Goal: Task Accomplishment & Management: Use online tool/utility

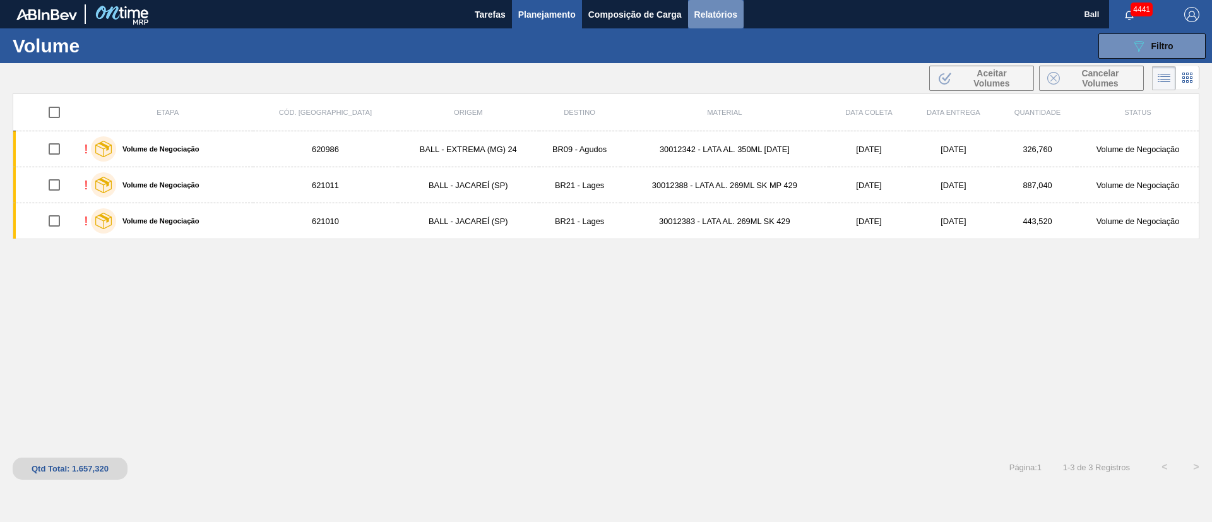
click at [723, 10] on span "Relatórios" at bounding box center [715, 14] width 43 height 15
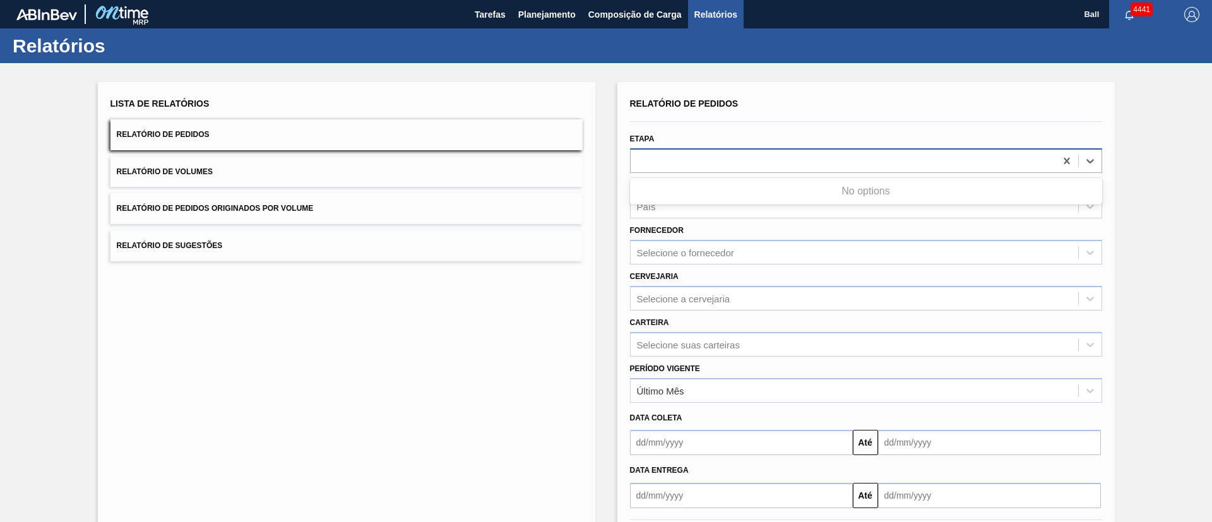
click at [706, 162] on div at bounding box center [843, 161] width 425 height 18
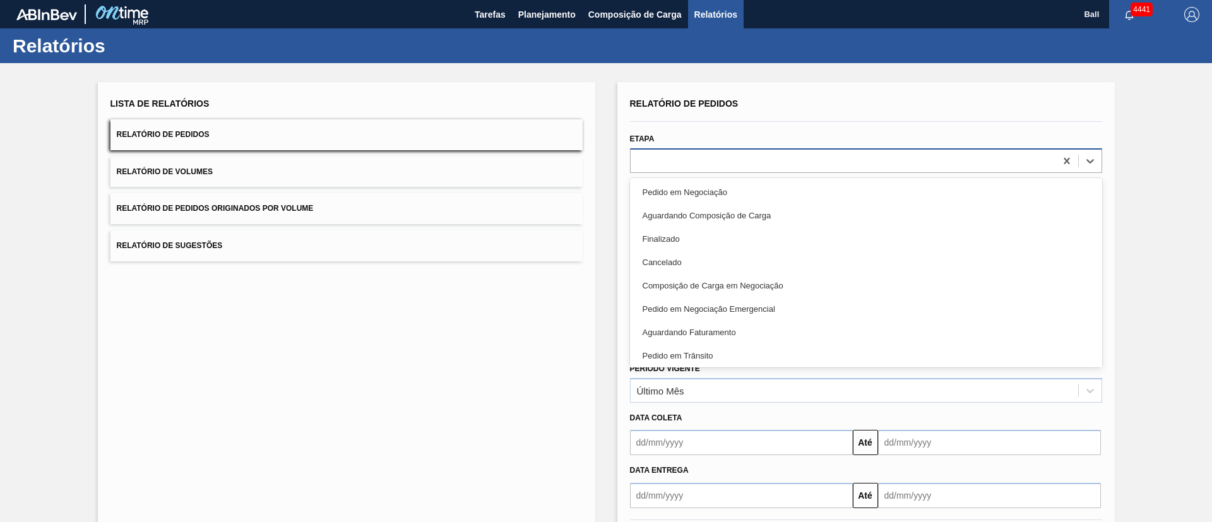
click at [691, 165] on div at bounding box center [843, 161] width 425 height 18
click at [743, 163] on div at bounding box center [843, 161] width 425 height 18
click at [504, 374] on div "Lista de Relatórios Relatório de Pedidos Relatório de Volumes Relatório de Pedi…" at bounding box center [347, 325] width 498 height 487
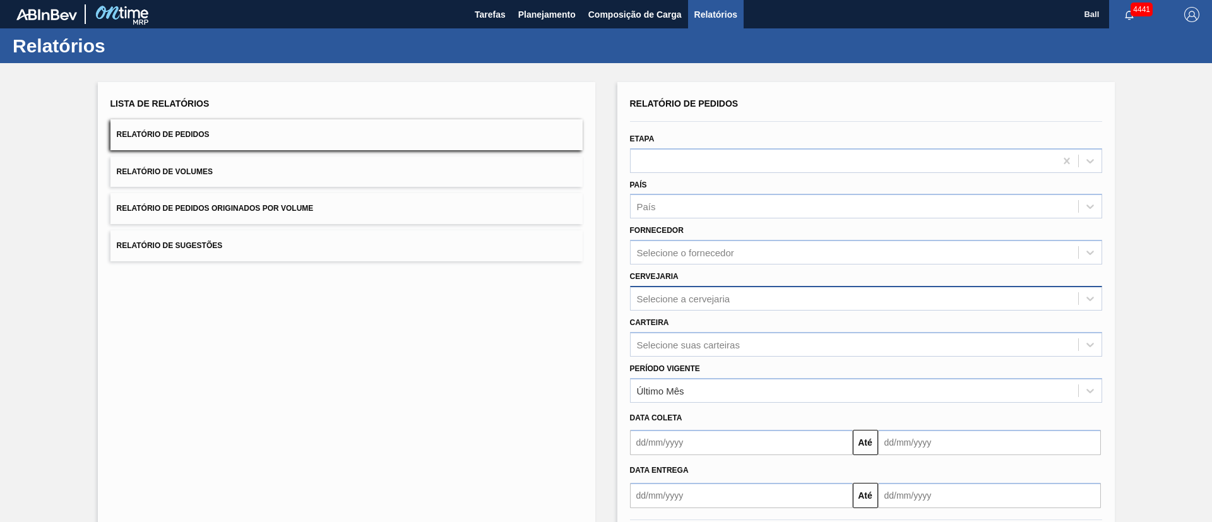
click at [742, 291] on div "Selecione a cervejaria" at bounding box center [855, 298] width 448 height 18
type input "Lages"
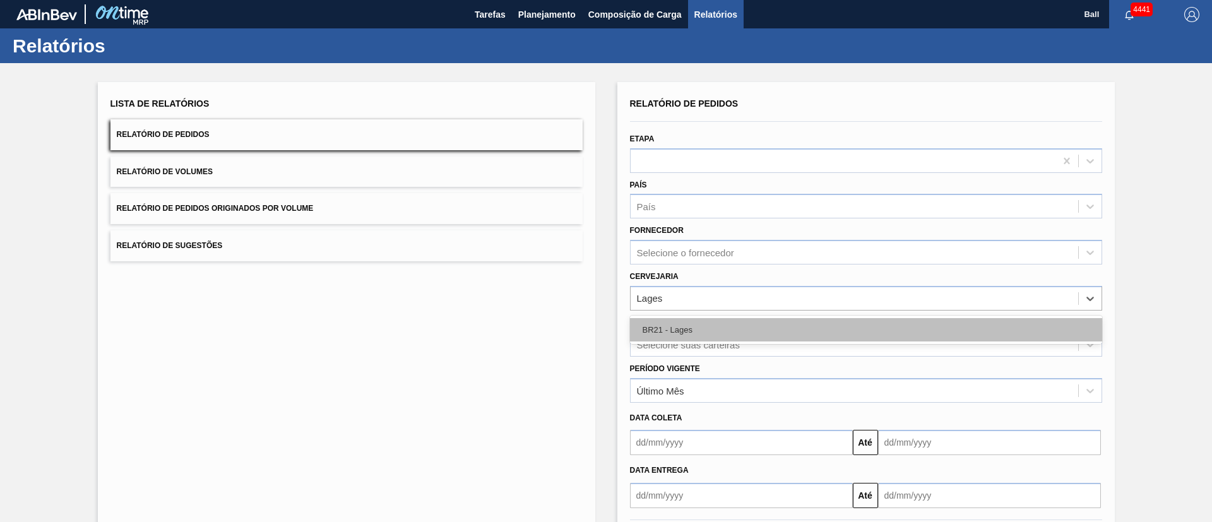
click at [734, 331] on div "BR21 - Lages" at bounding box center [866, 329] width 472 height 23
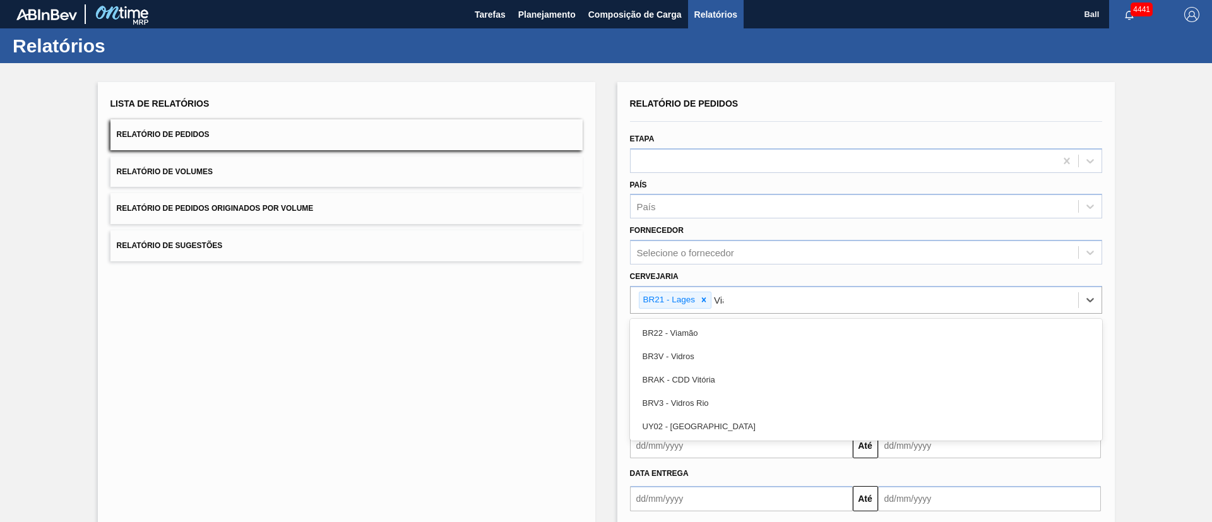
type input "Viam"
click at [734, 331] on div "BR22 - Viamão" at bounding box center [866, 332] width 472 height 23
type input "Agudo"
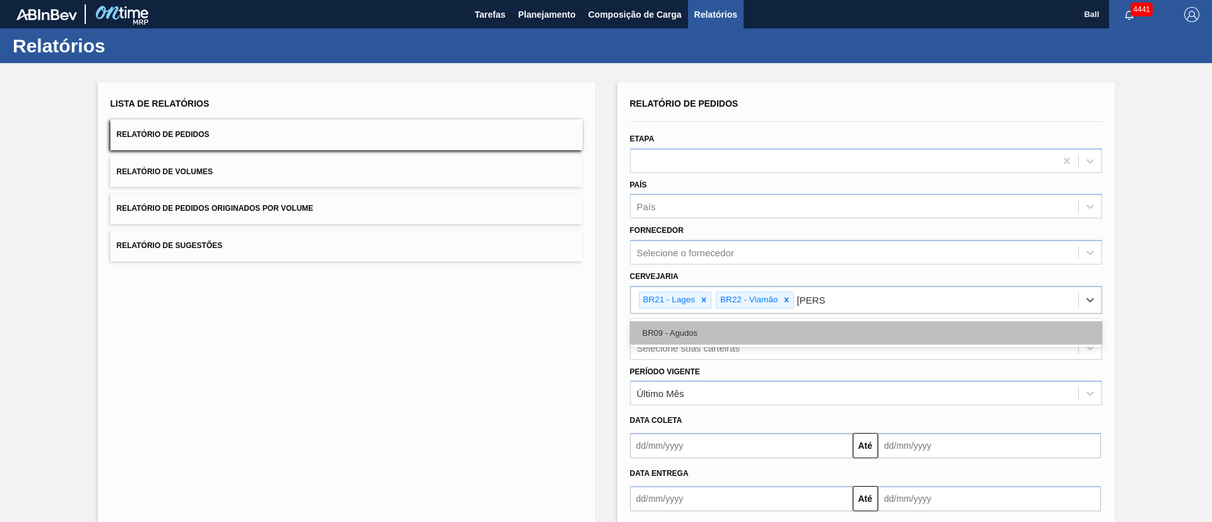
click at [736, 331] on div "BR09 - Agudos" at bounding box center [866, 332] width 472 height 23
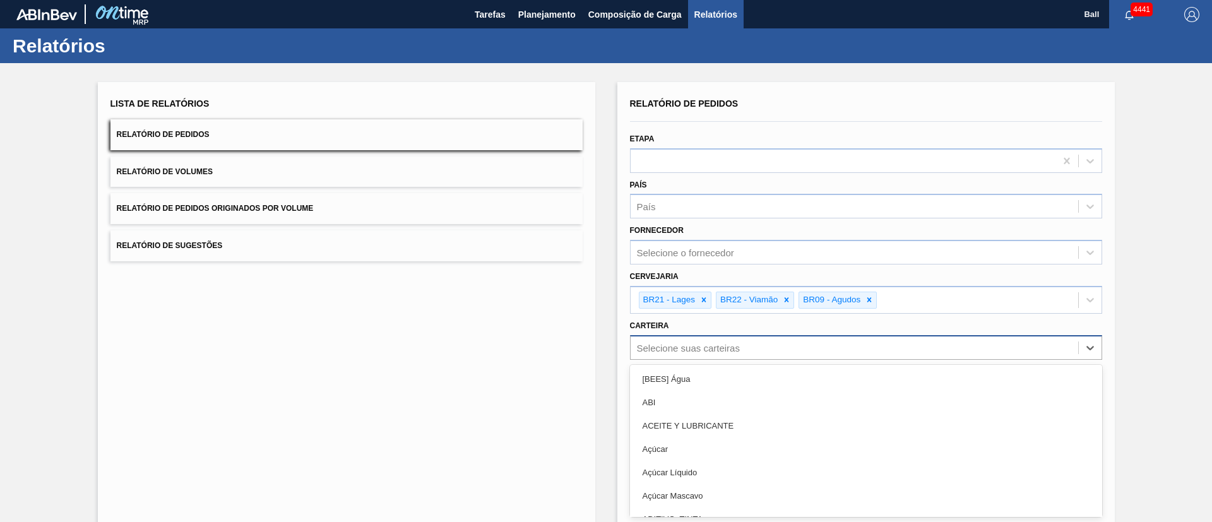
scroll to position [37, 0]
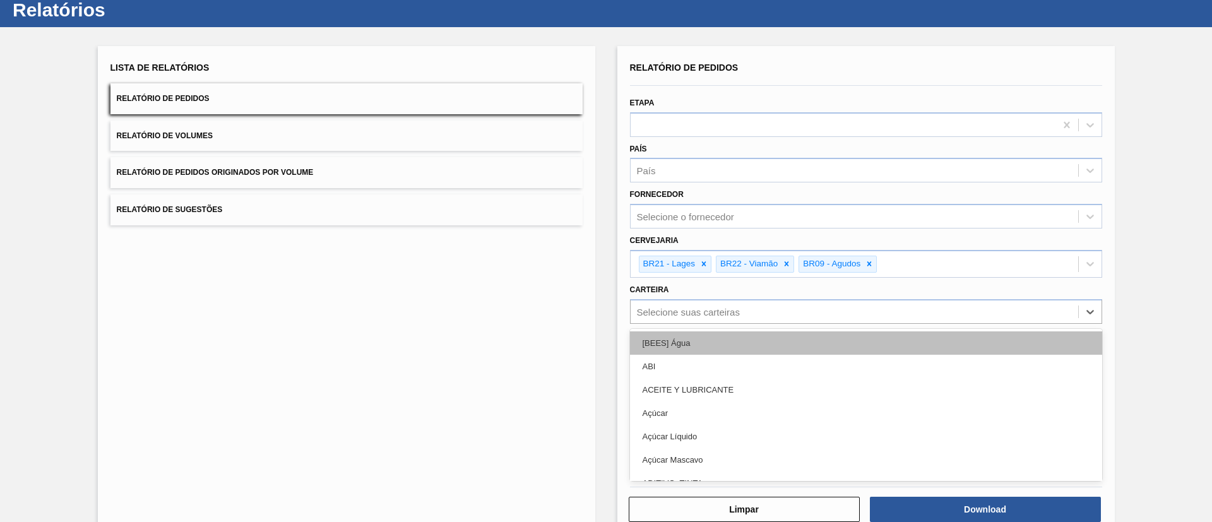
click at [737, 324] on div "option [BEES] Água focused, 1 of 101. 101 results available. Use Up and Down to…" at bounding box center [866, 311] width 472 height 25
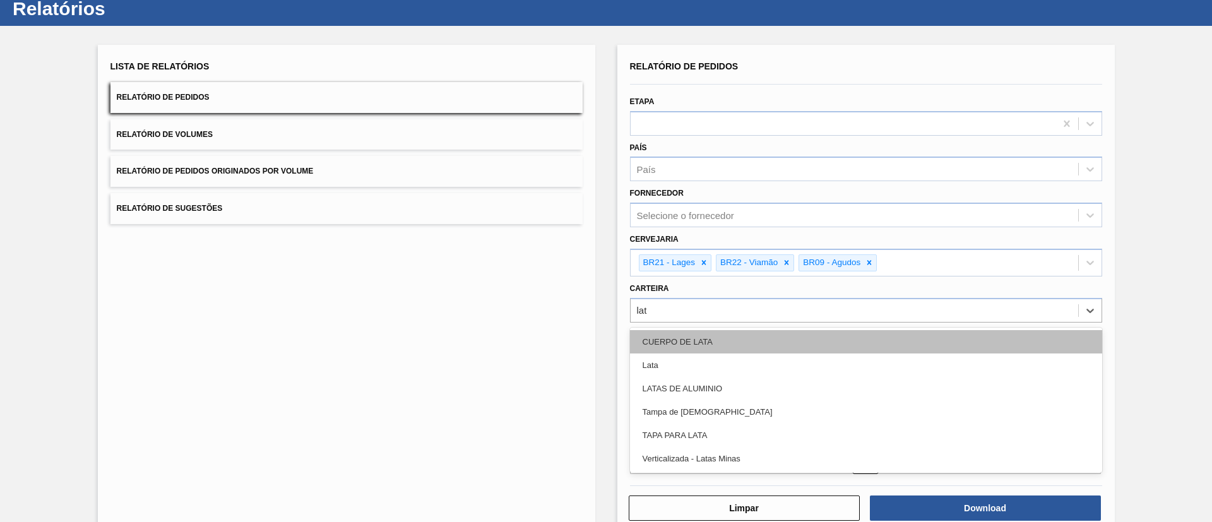
type input "lata"
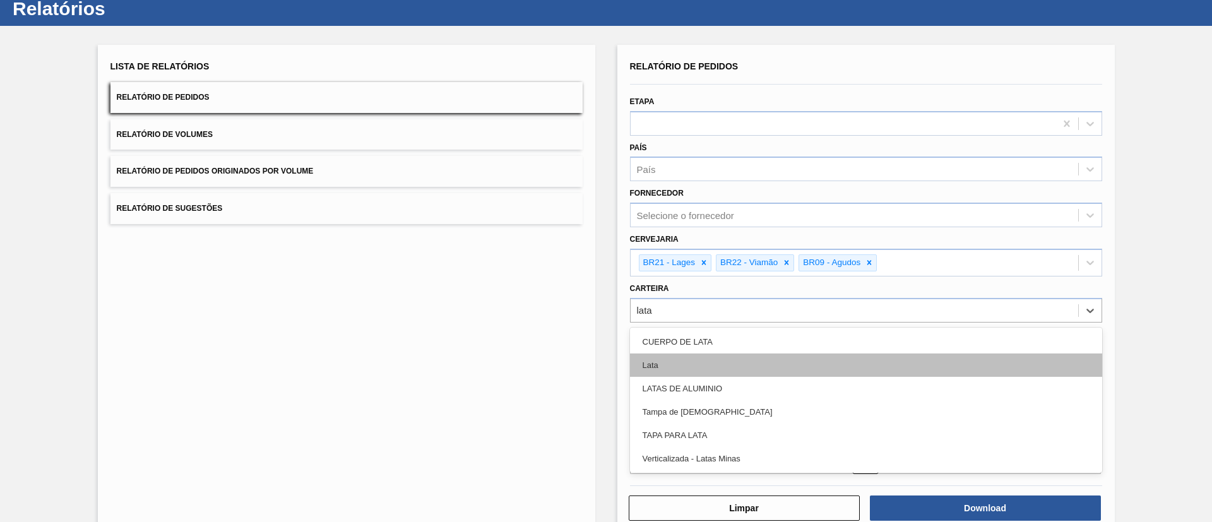
click at [730, 364] on div "Lata" at bounding box center [866, 365] width 472 height 23
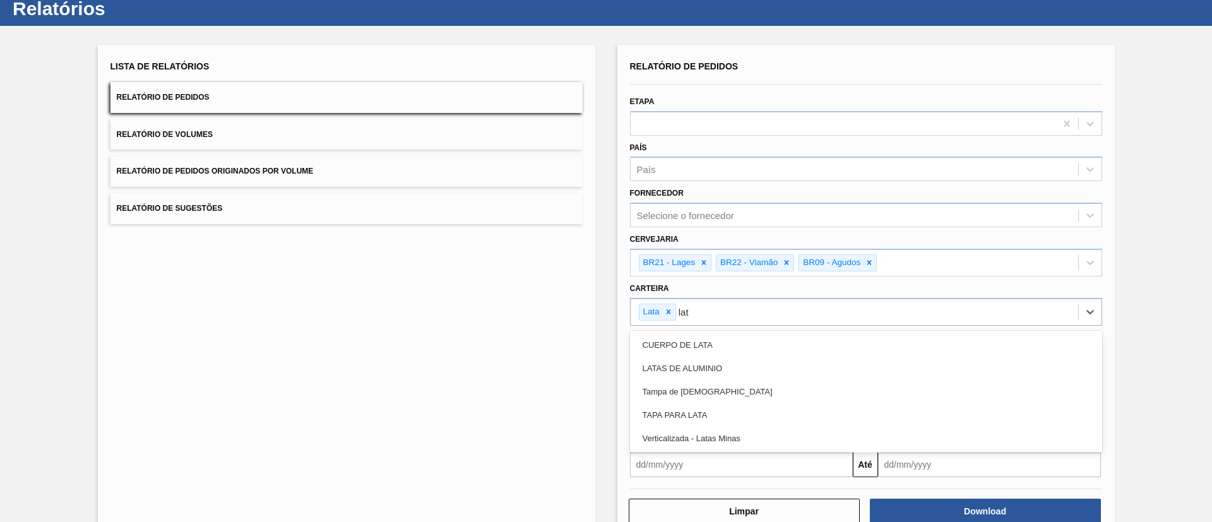
type input "lata"
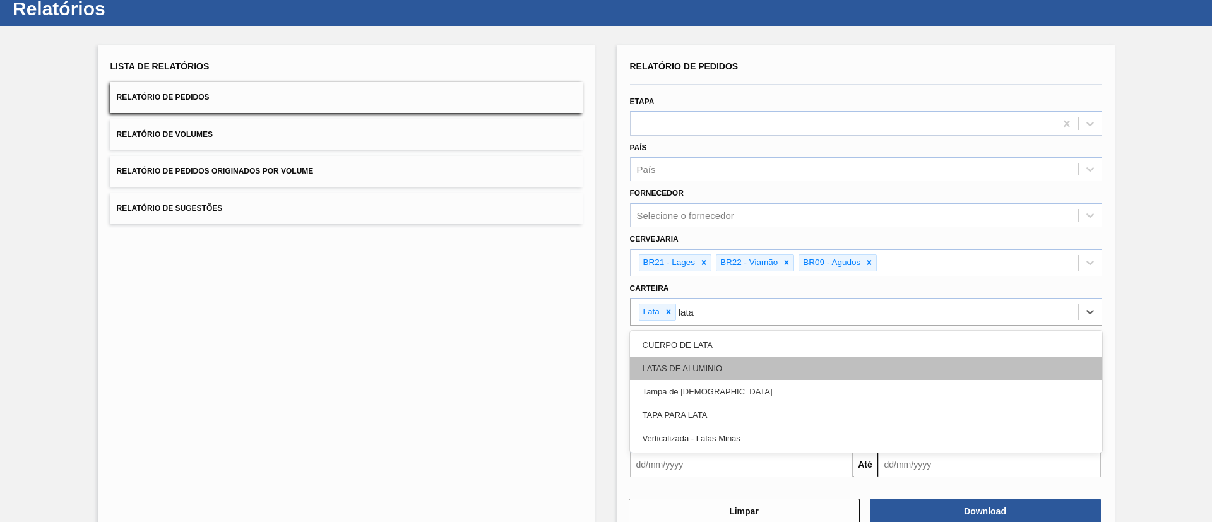
click at [730, 366] on div "LATAS DE ALUMINIO" at bounding box center [866, 368] width 472 height 23
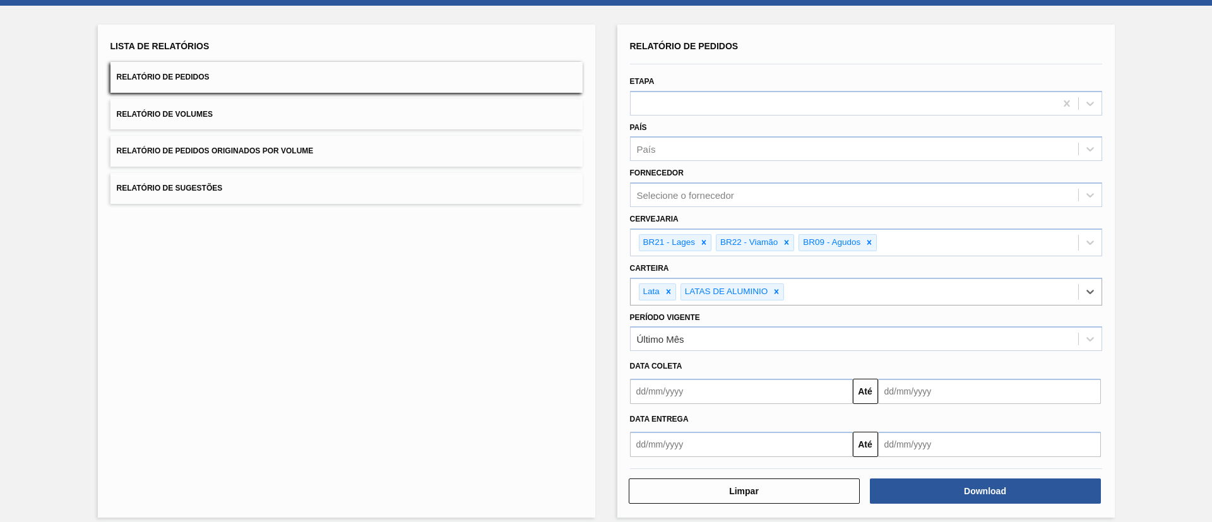
scroll to position [69, 0]
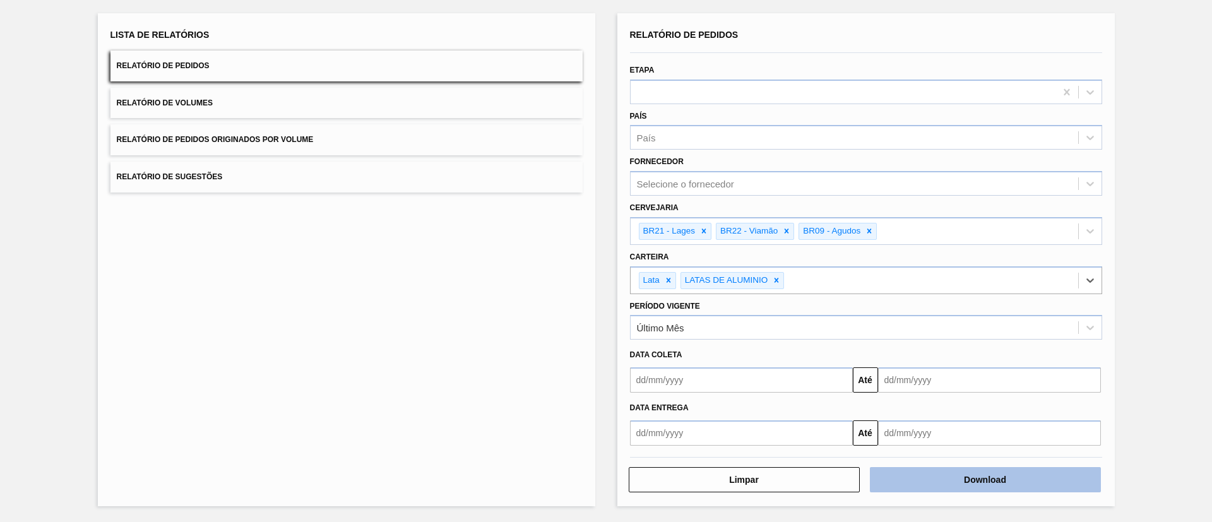
click at [963, 486] on button "Download" at bounding box center [985, 479] width 231 height 25
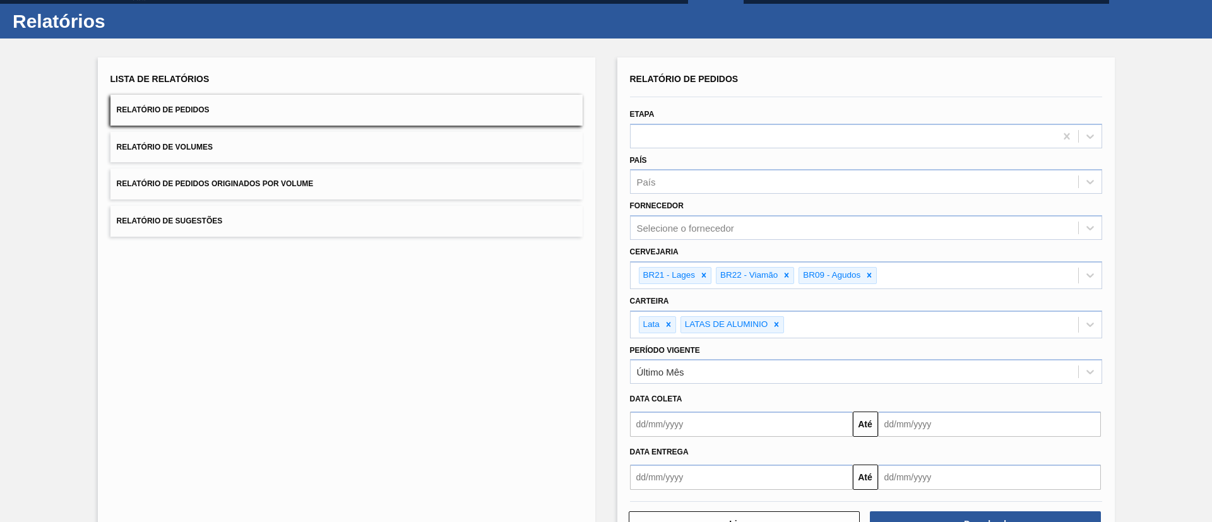
scroll to position [0, 0]
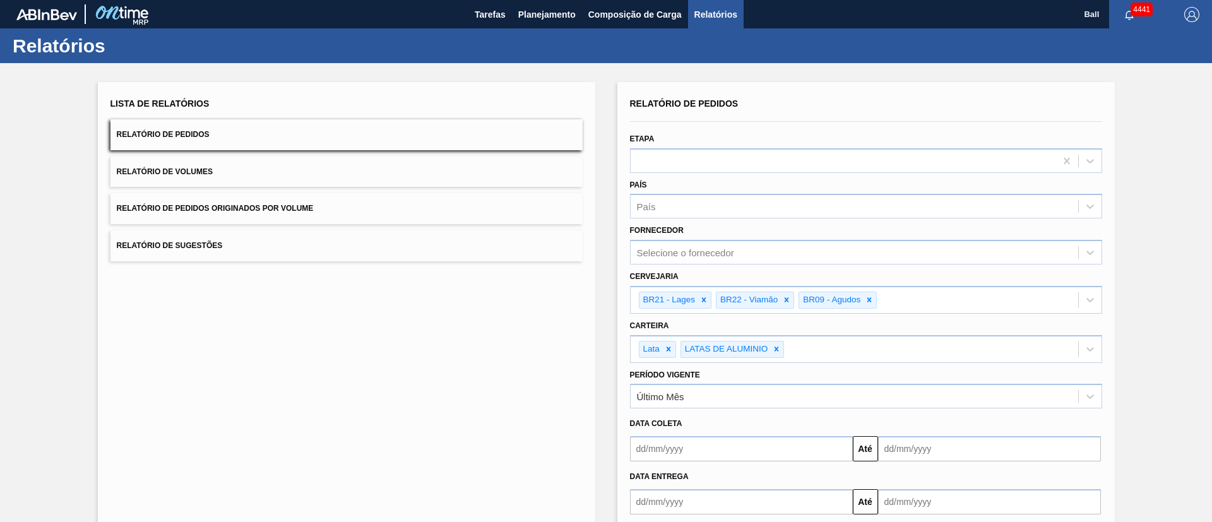
click at [441, 179] on button "Relatório de Volumes" at bounding box center [346, 172] width 472 height 31
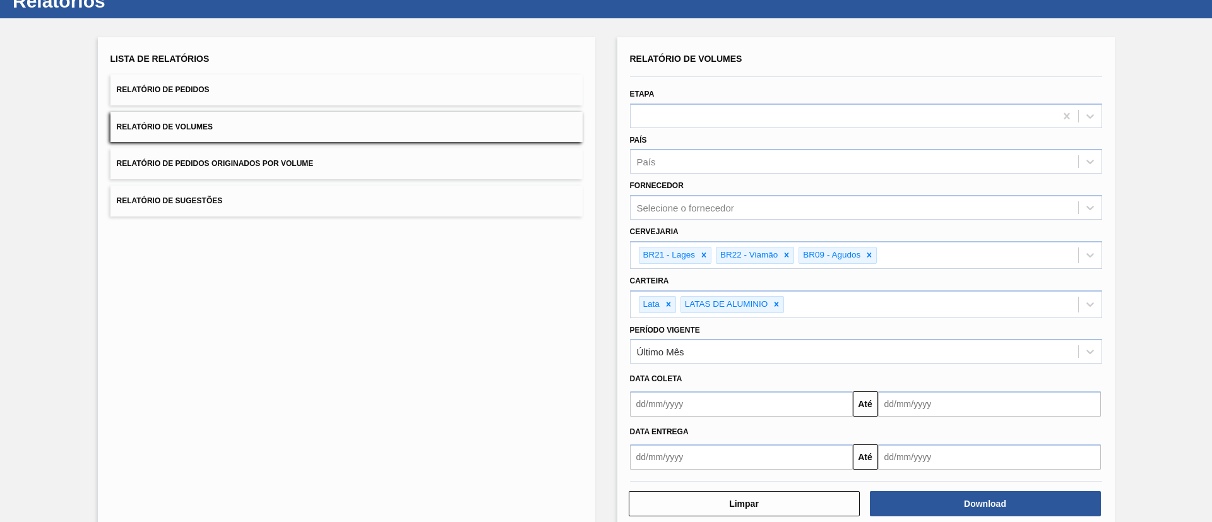
scroll to position [69, 0]
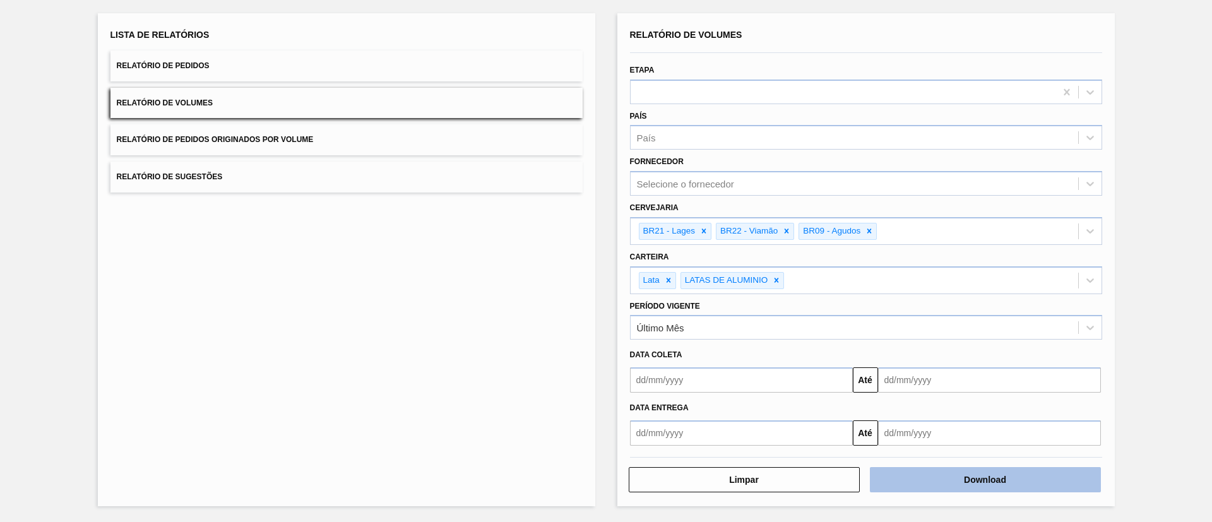
click at [998, 467] on button "Download" at bounding box center [985, 479] width 231 height 25
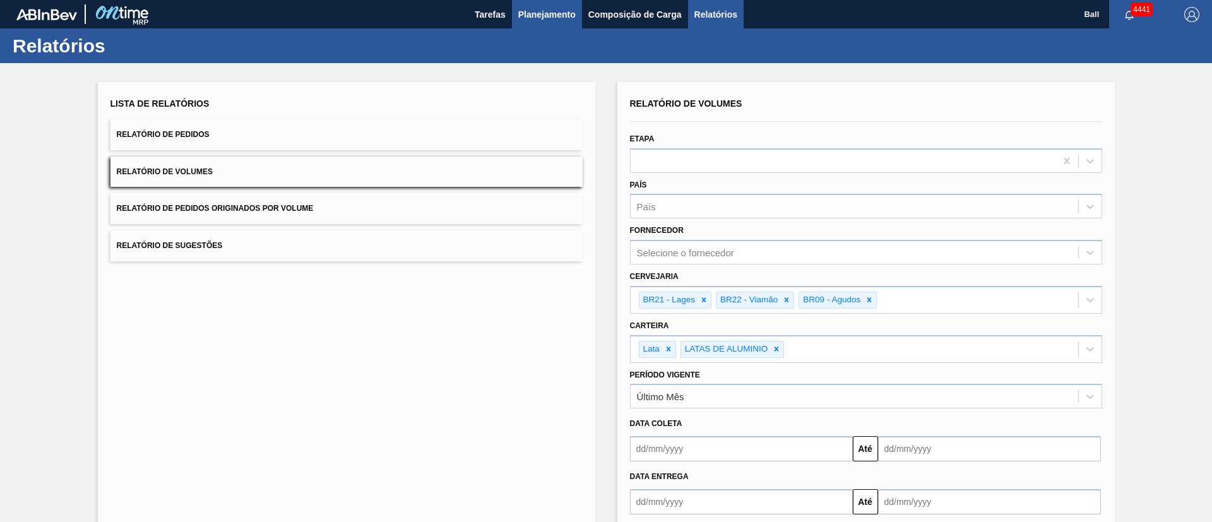
click at [566, 8] on span "Planejamento" at bounding box center [546, 14] width 57 height 15
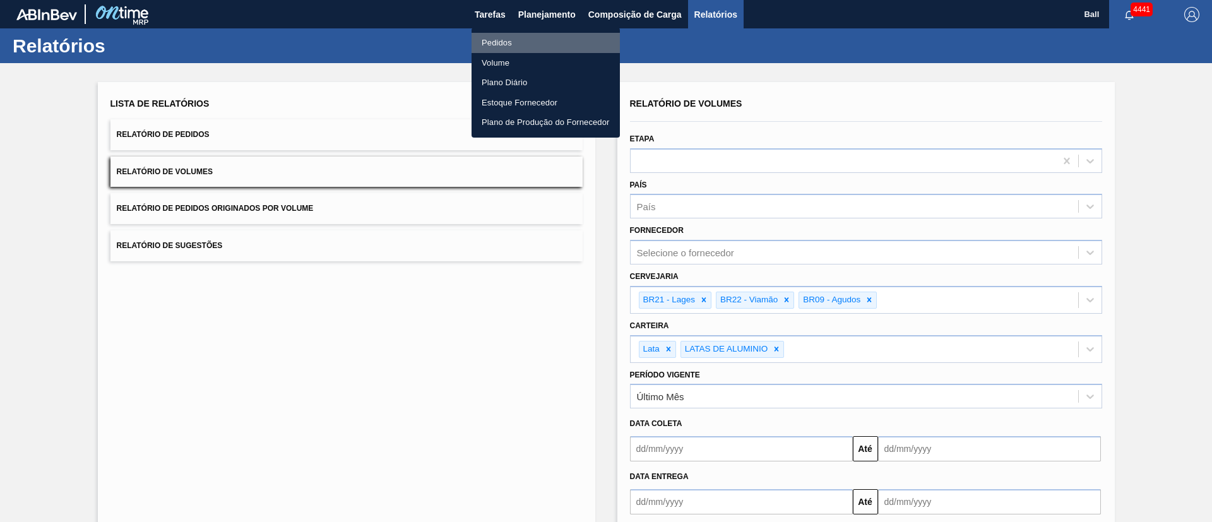
click at [516, 39] on li "Pedidos" at bounding box center [546, 43] width 148 height 20
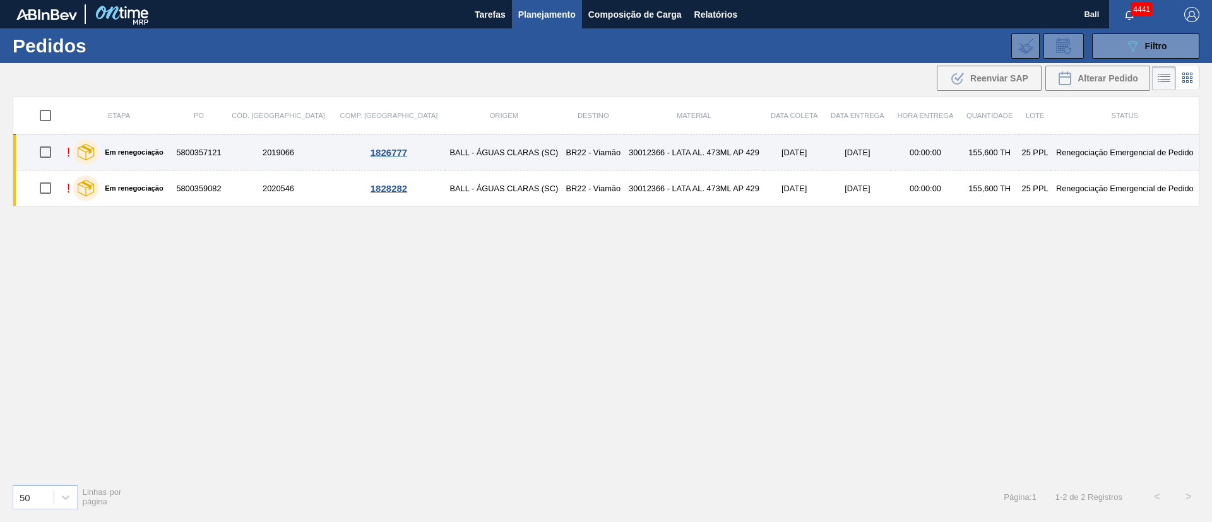
click at [503, 156] on td "BALL - ÁGUAS CLARAS (SC)" at bounding box center [503, 152] width 117 height 36
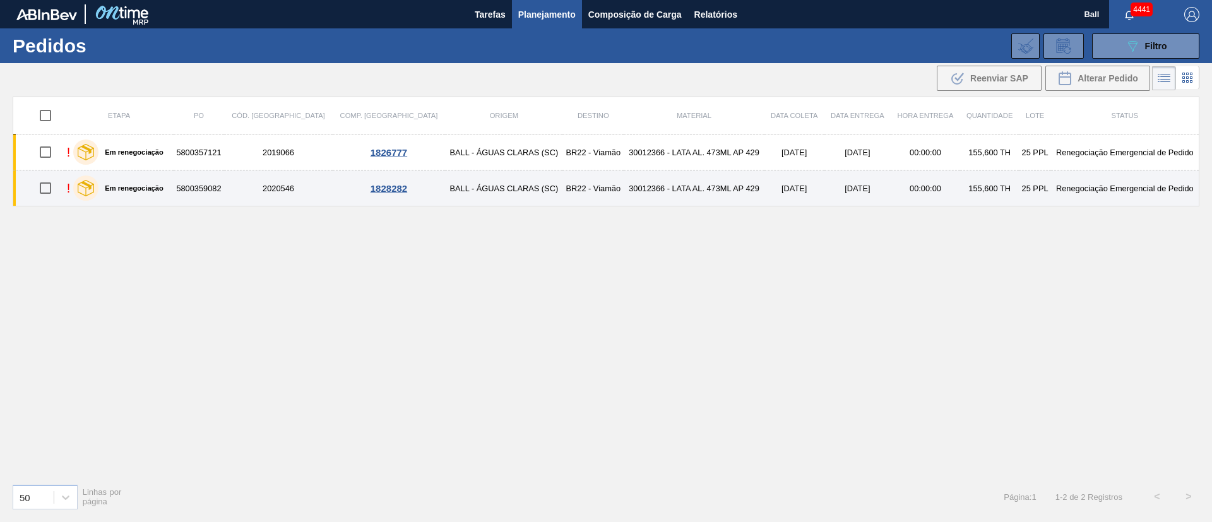
click at [502, 185] on td "BALL - ÁGUAS CLARAS (SC)" at bounding box center [503, 188] width 117 height 36
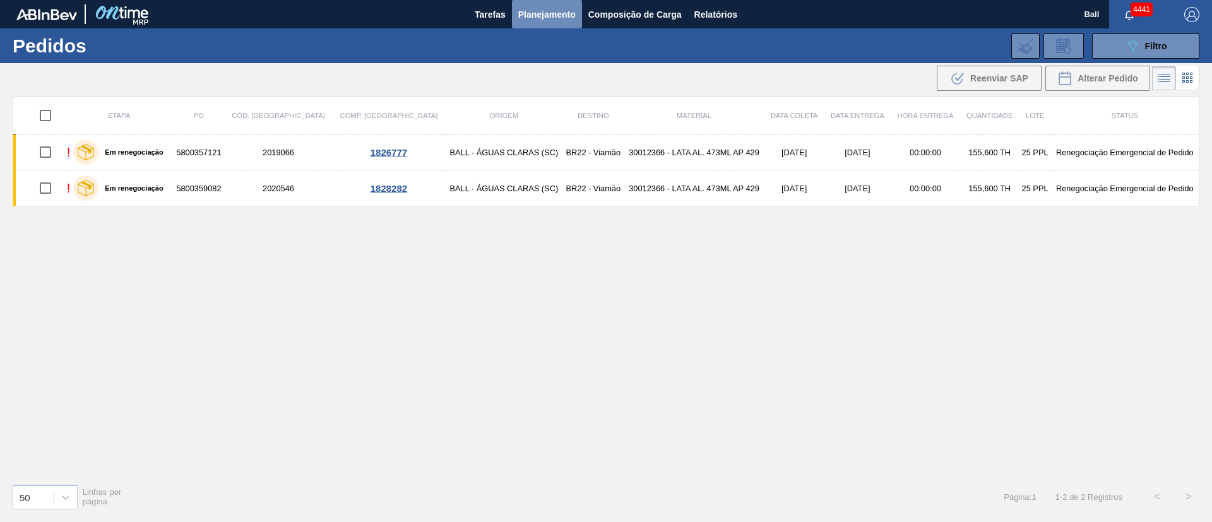
click at [549, 6] on button "Planejamento" at bounding box center [547, 14] width 70 height 28
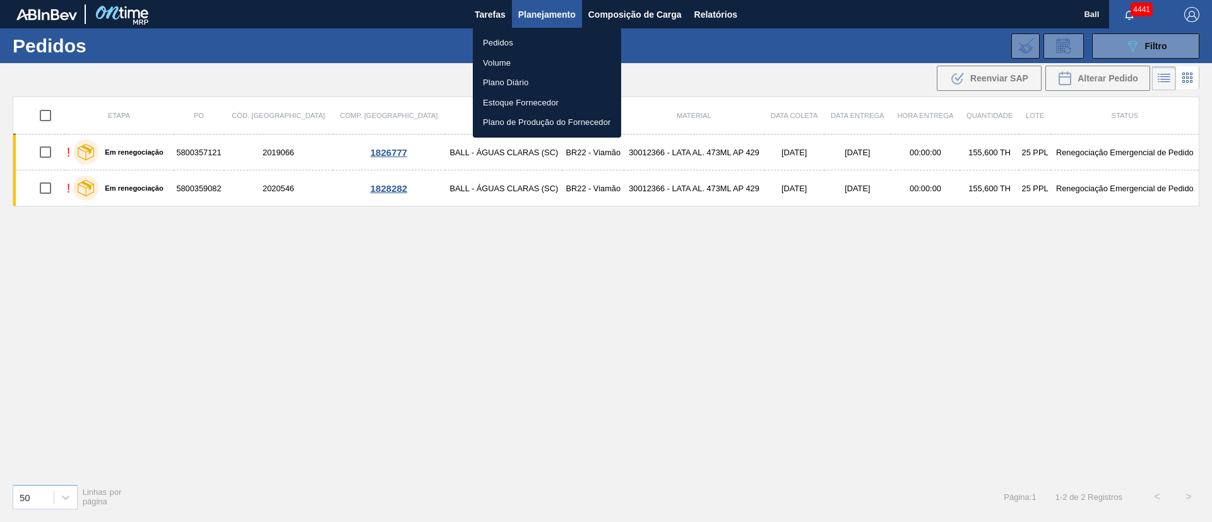
click at [504, 62] on li "Volume" at bounding box center [547, 63] width 148 height 20
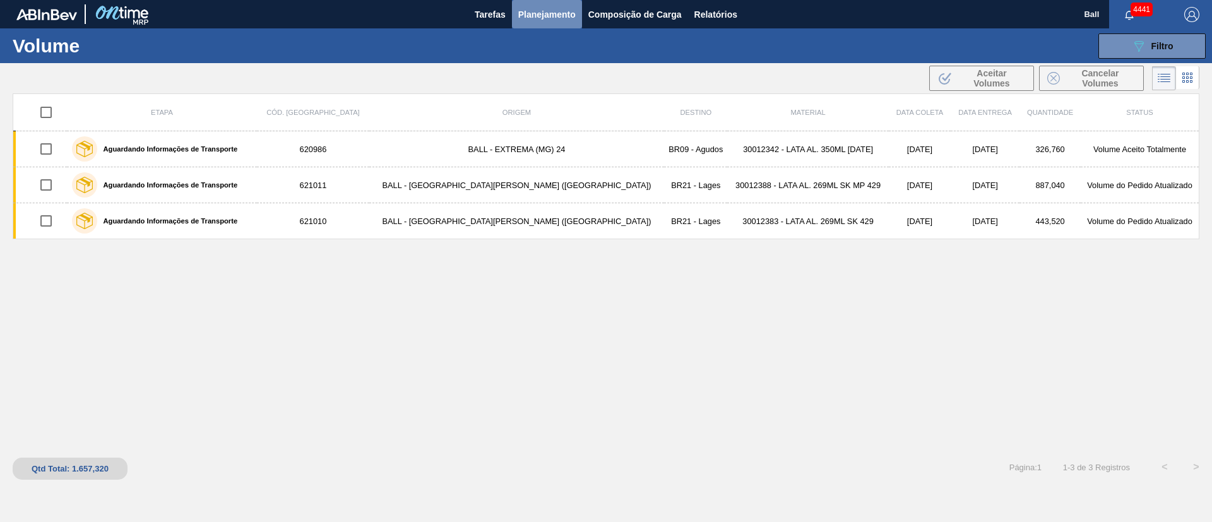
click at [552, 10] on span "Planejamento" at bounding box center [546, 14] width 57 height 15
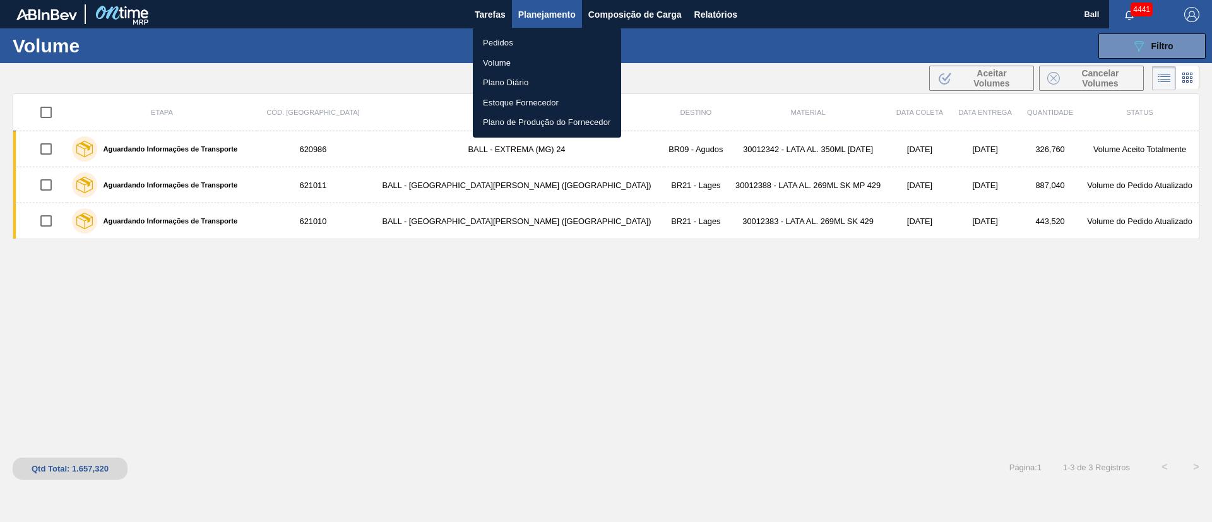
click at [497, 60] on li "Volume" at bounding box center [547, 63] width 148 height 20
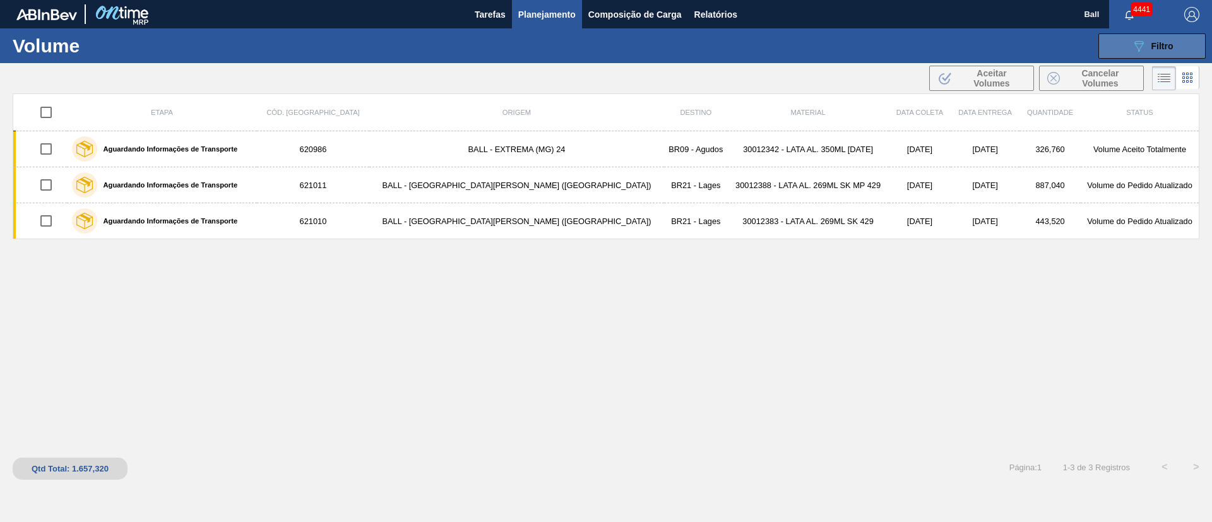
click at [1131, 34] on button "089F7B8B-B2A5-4AFE-B5C0-19BA573D28AC Filtro" at bounding box center [1152, 45] width 107 height 25
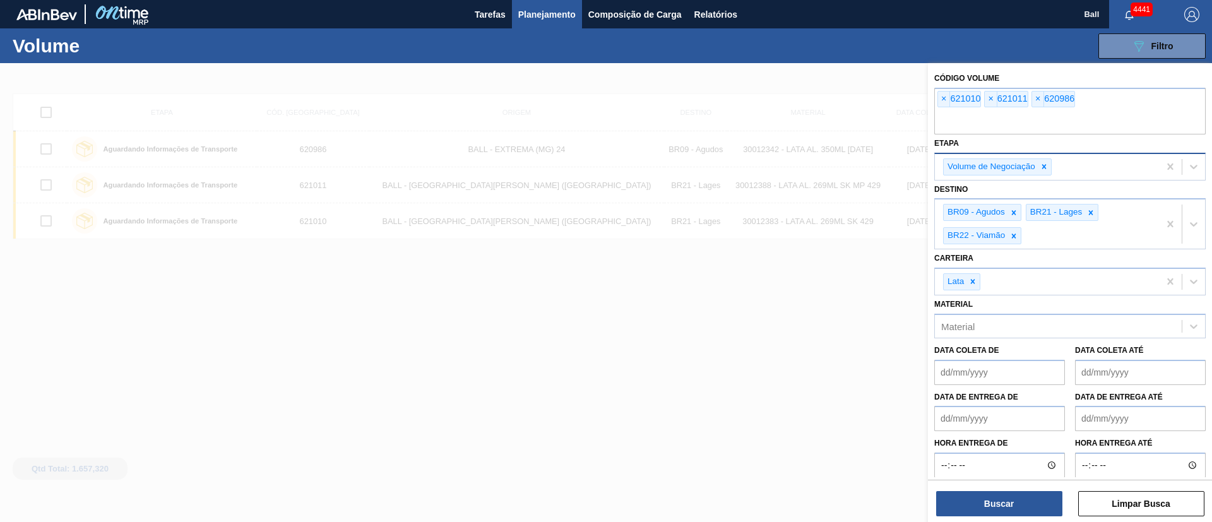
click at [1044, 167] on icon at bounding box center [1044, 167] width 4 height 4
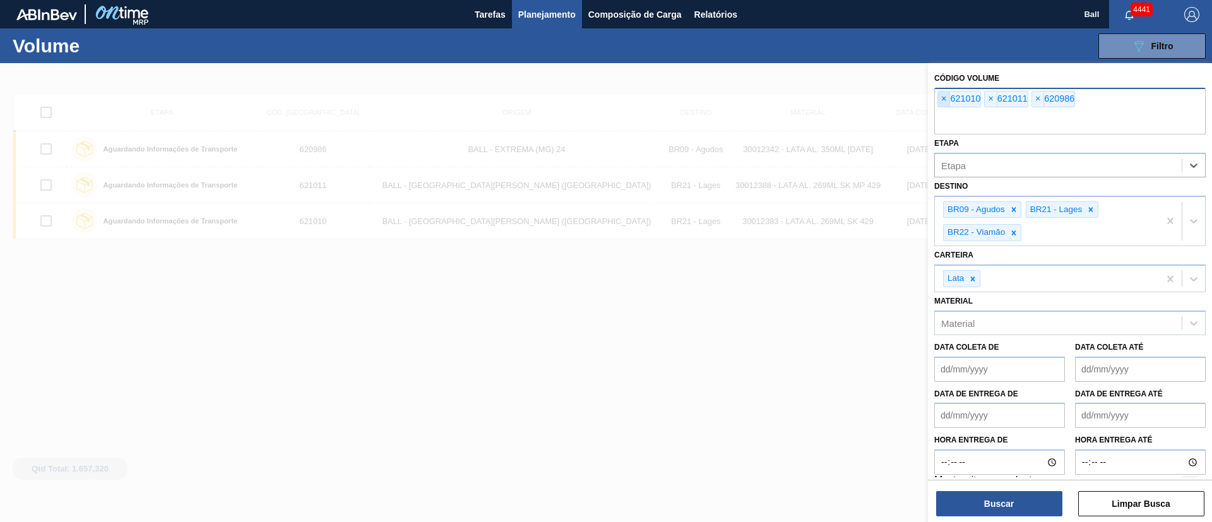
click at [942, 97] on span "×" at bounding box center [944, 99] width 12 height 15
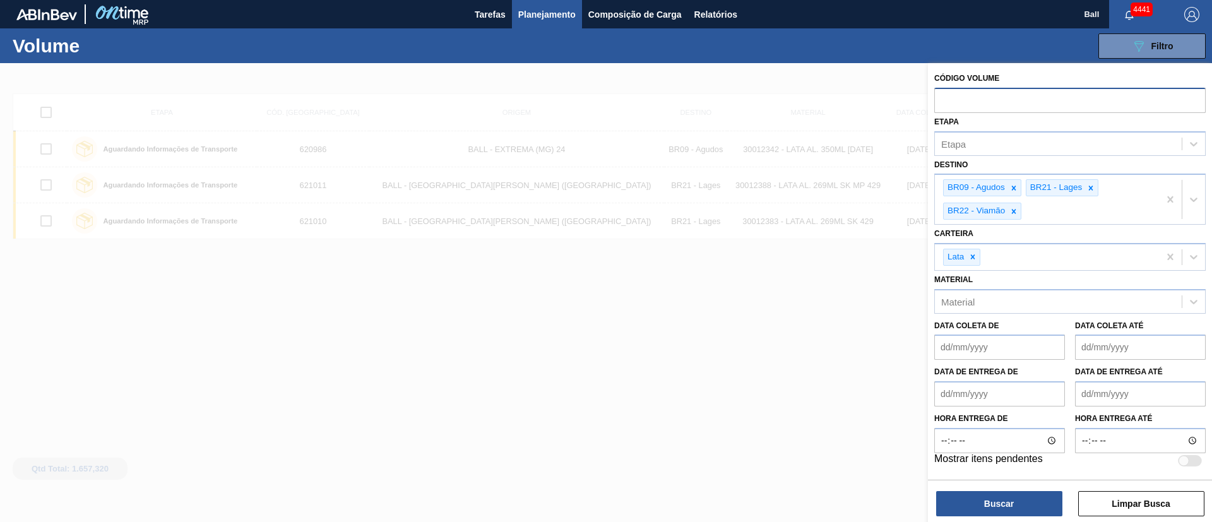
click at [942, 97] on input "text" at bounding box center [1069, 100] width 271 height 24
paste input "text"
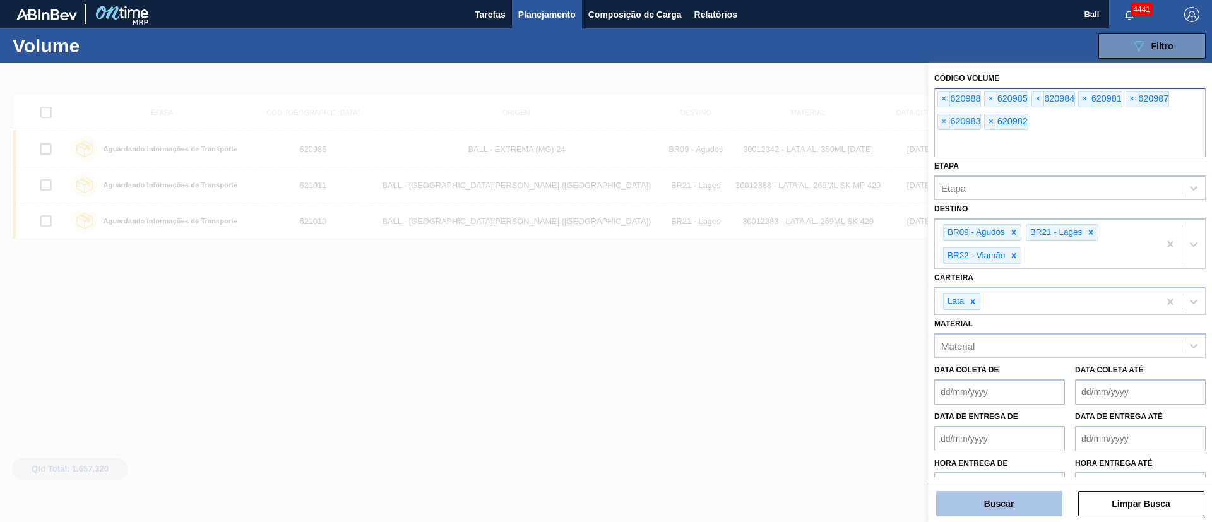
click at [1010, 511] on button "Buscar" at bounding box center [999, 503] width 126 height 25
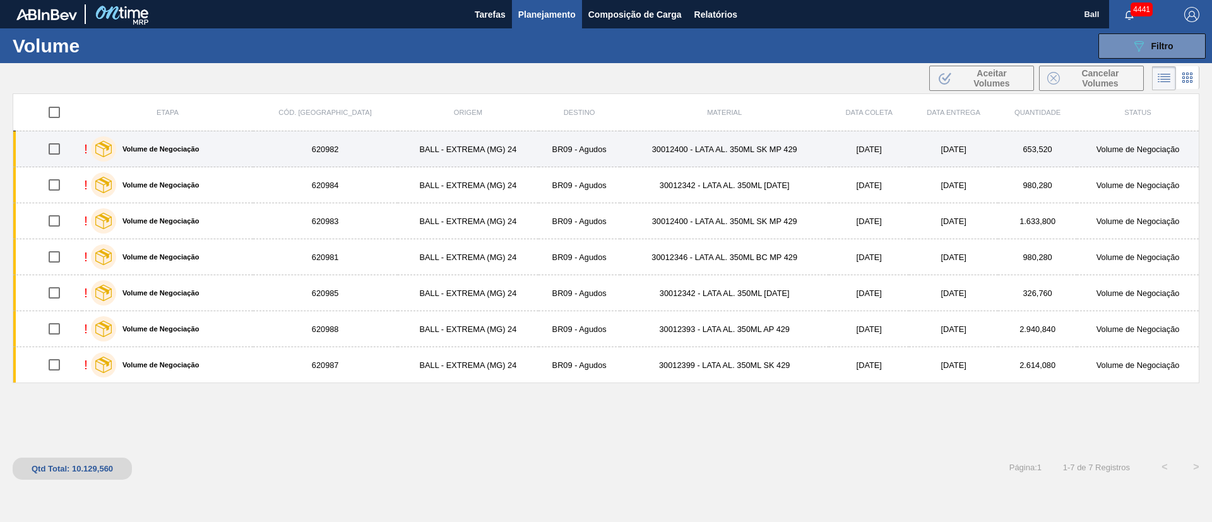
click at [483, 155] on td "BALL - EXTREMA (MG) 24" at bounding box center [468, 149] width 141 height 36
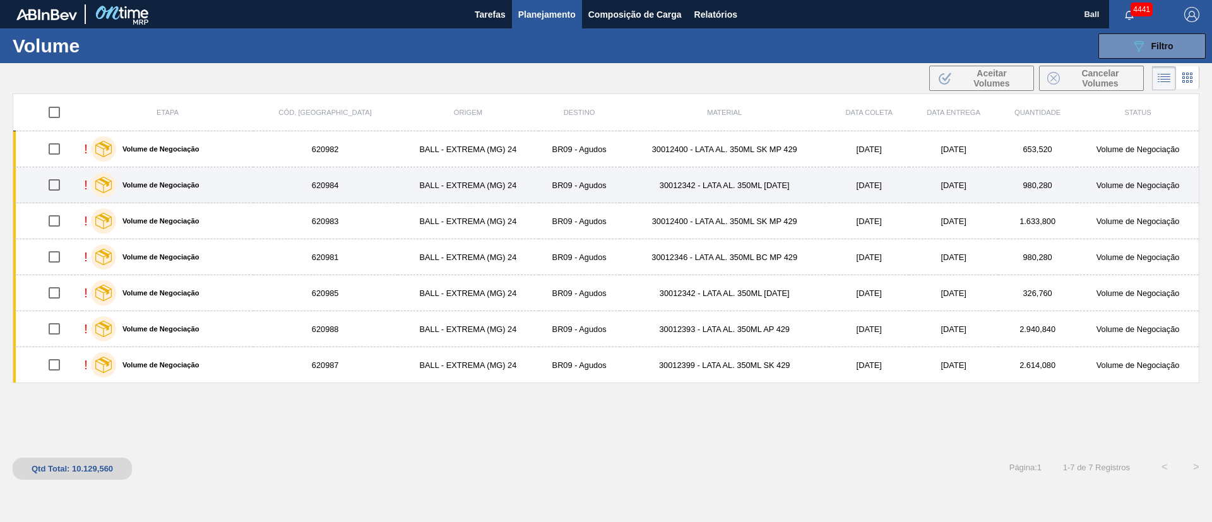
click at [466, 176] on td "BALL - EXTREMA (MG) 24" at bounding box center [468, 185] width 141 height 36
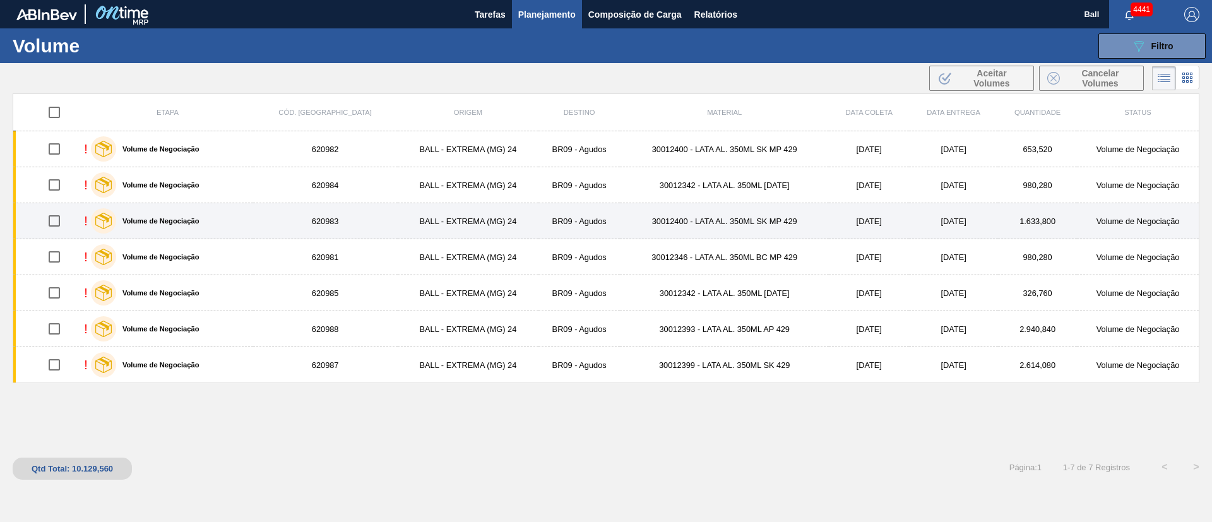
click at [460, 223] on td "BALL - EXTREMA (MG) 24" at bounding box center [468, 221] width 141 height 36
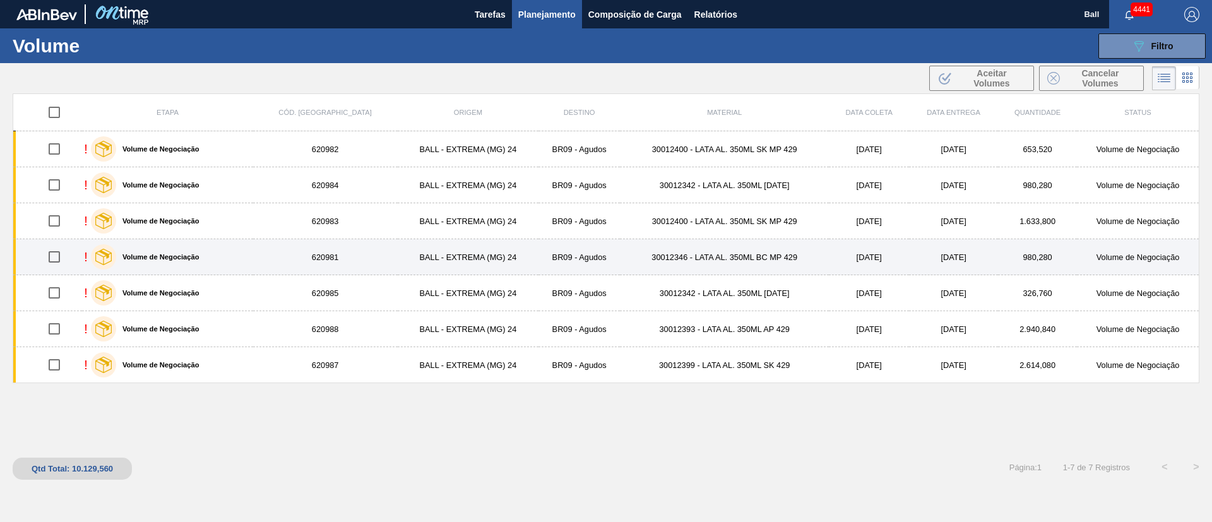
click at [454, 267] on td "BALL - EXTREMA (MG) 24" at bounding box center [468, 257] width 141 height 36
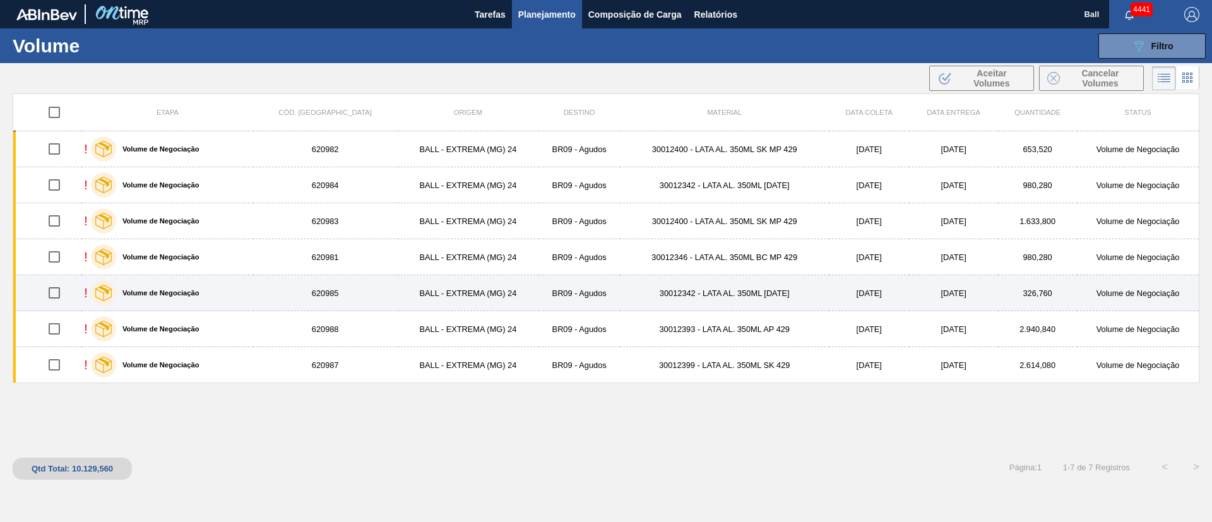
click at [453, 295] on td "BALL - EXTREMA (MG) 24" at bounding box center [468, 293] width 141 height 36
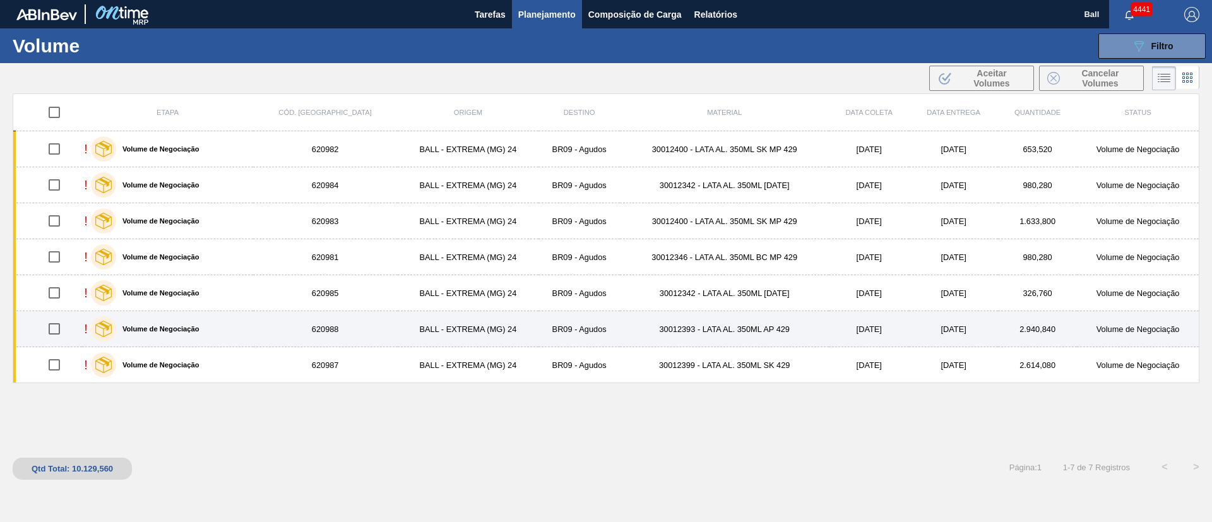
click at [453, 330] on td "BALL - EXTREMA (MG) 24" at bounding box center [468, 329] width 141 height 36
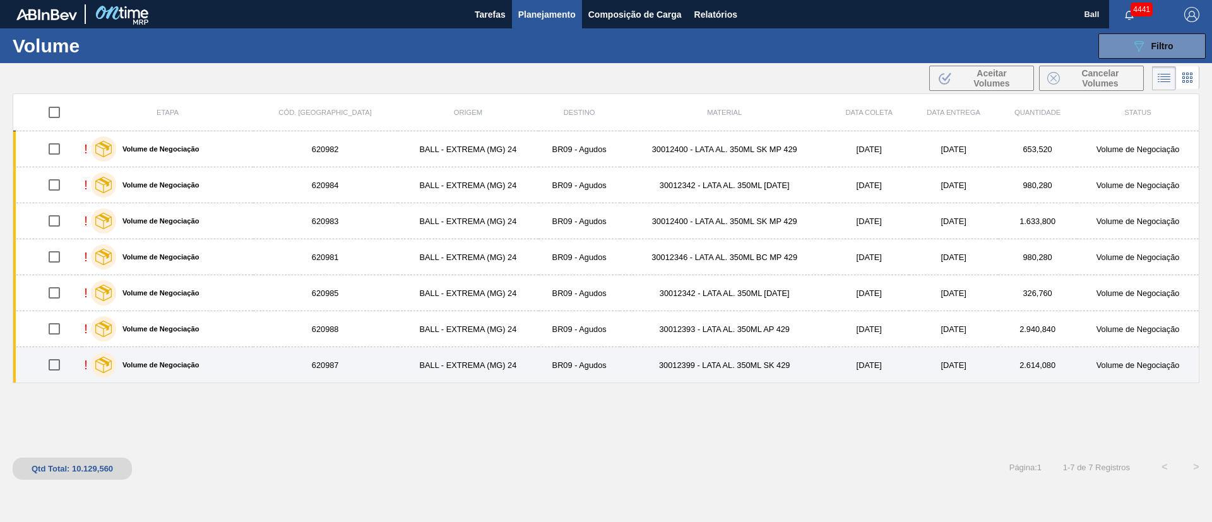
click at [454, 353] on td "BALL - EXTREMA (MG) 24" at bounding box center [468, 365] width 141 height 36
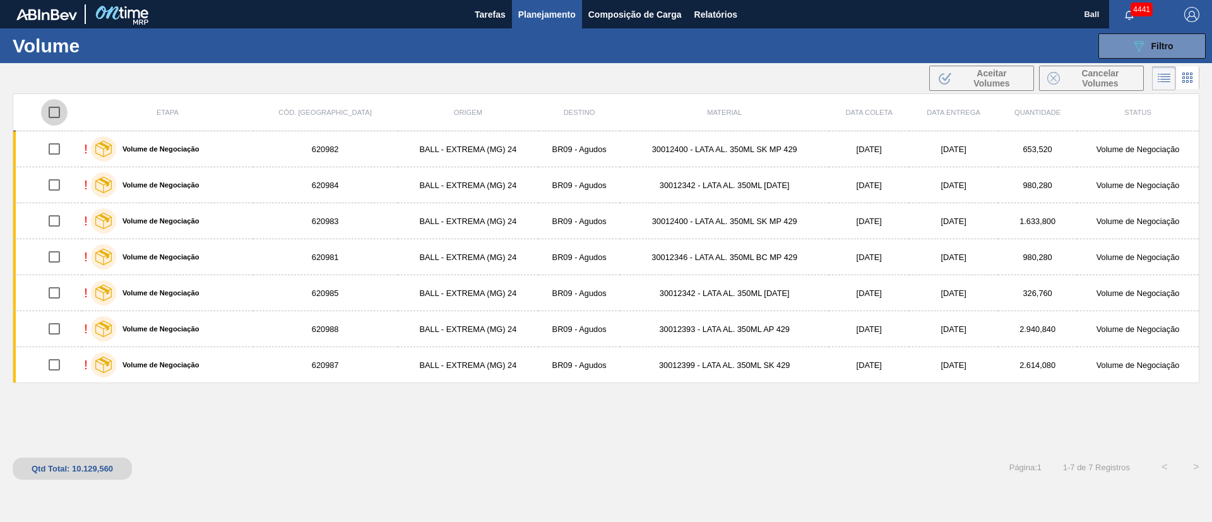
click at [52, 111] on input "checkbox" at bounding box center [54, 112] width 27 height 27
checkbox input "true"
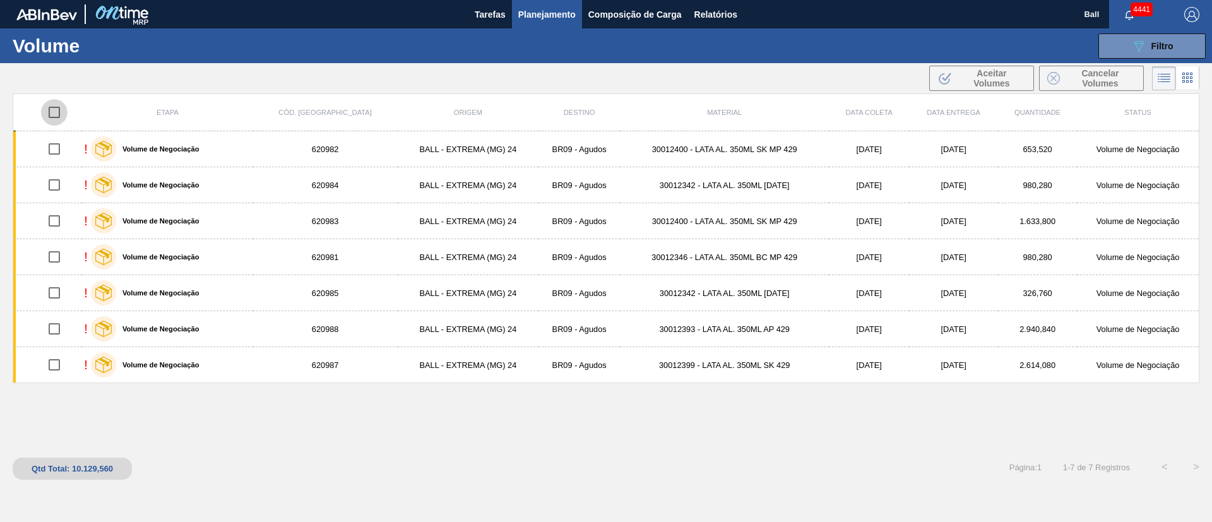
checkbox input "true"
click at [979, 78] on span "Aceitar Volumes" at bounding box center [992, 78] width 68 height 20
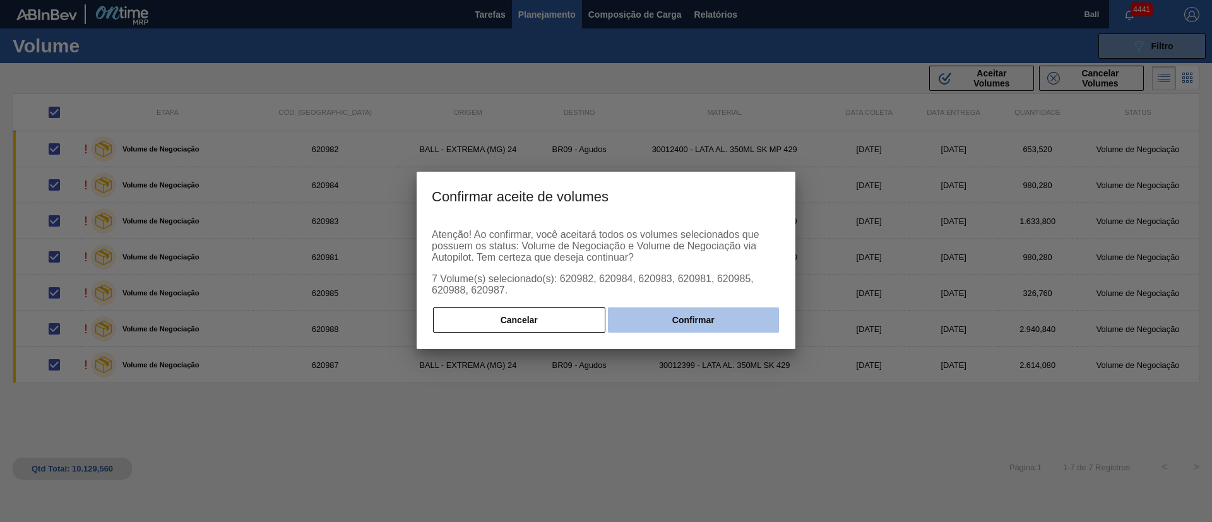
click at [718, 311] on button "Confirmar" at bounding box center [693, 319] width 171 height 25
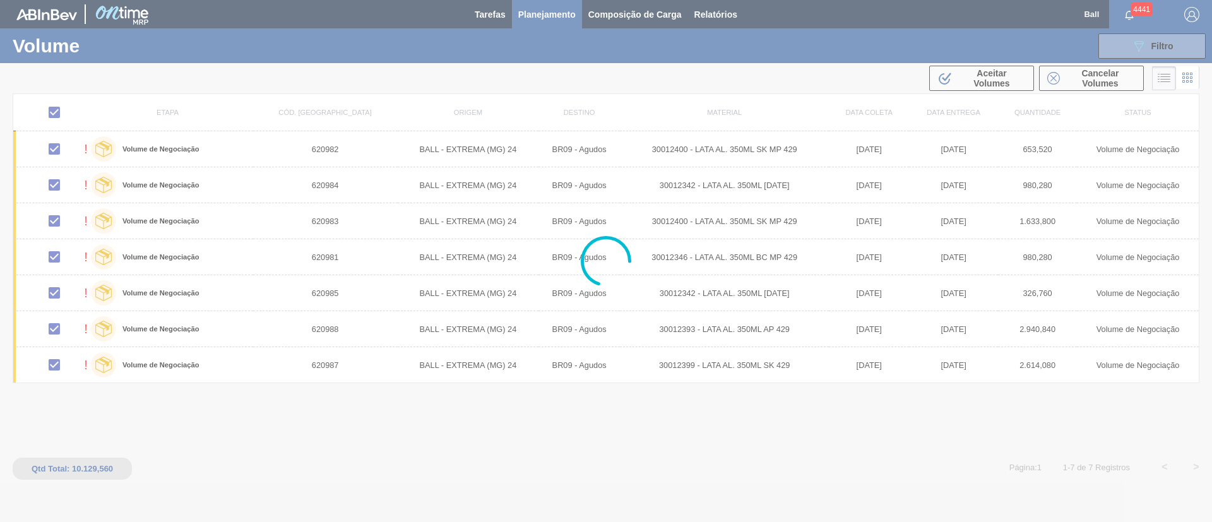
checkbox input "false"
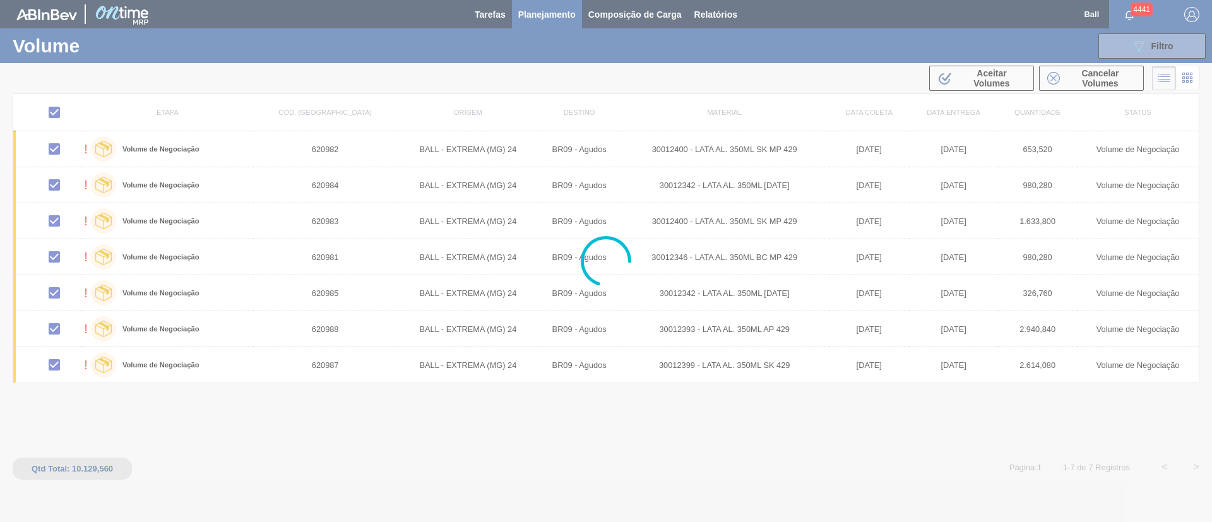
checkbox input "false"
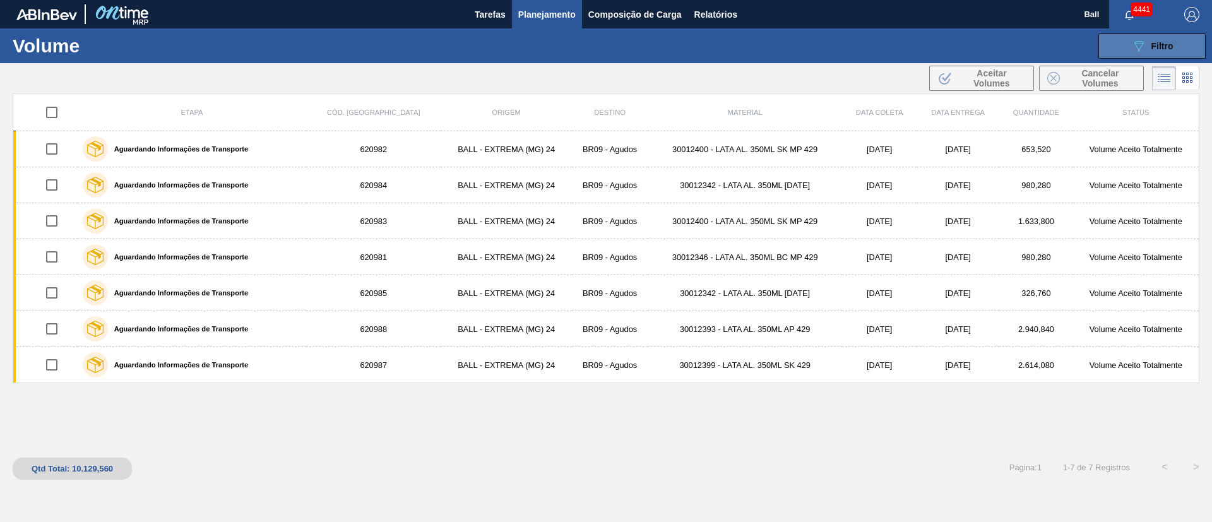
click at [1165, 49] on span "Filtro" at bounding box center [1163, 46] width 22 height 10
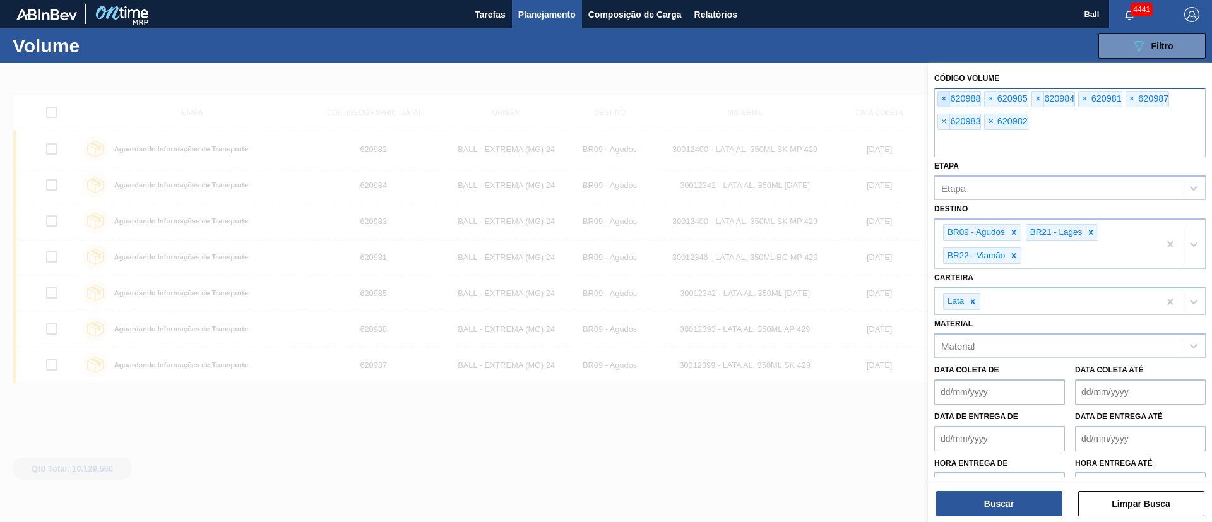
click at [944, 97] on span "×" at bounding box center [944, 99] width 12 height 15
click at [944, 96] on span "×" at bounding box center [944, 99] width 12 height 15
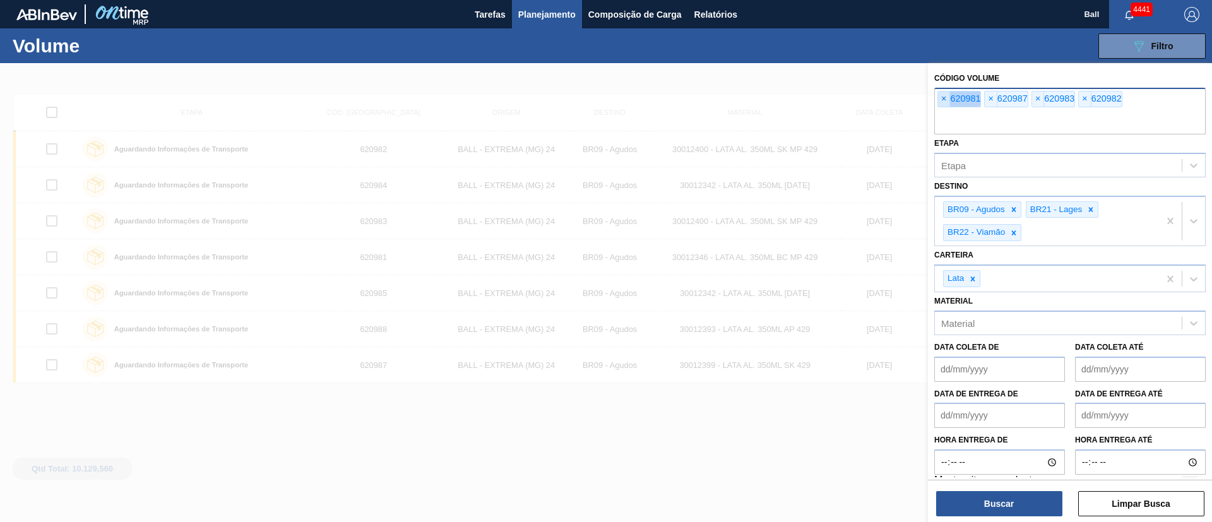
click at [944, 96] on span "×" at bounding box center [944, 99] width 12 height 15
click at [944, 110] on input "text" at bounding box center [1069, 122] width 271 height 24
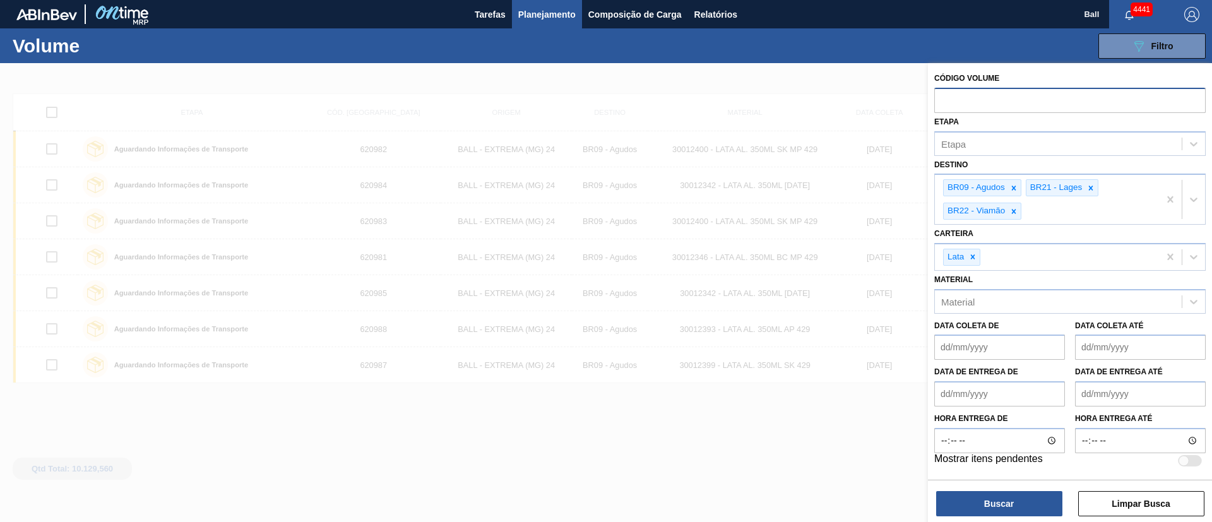
paste input "text"
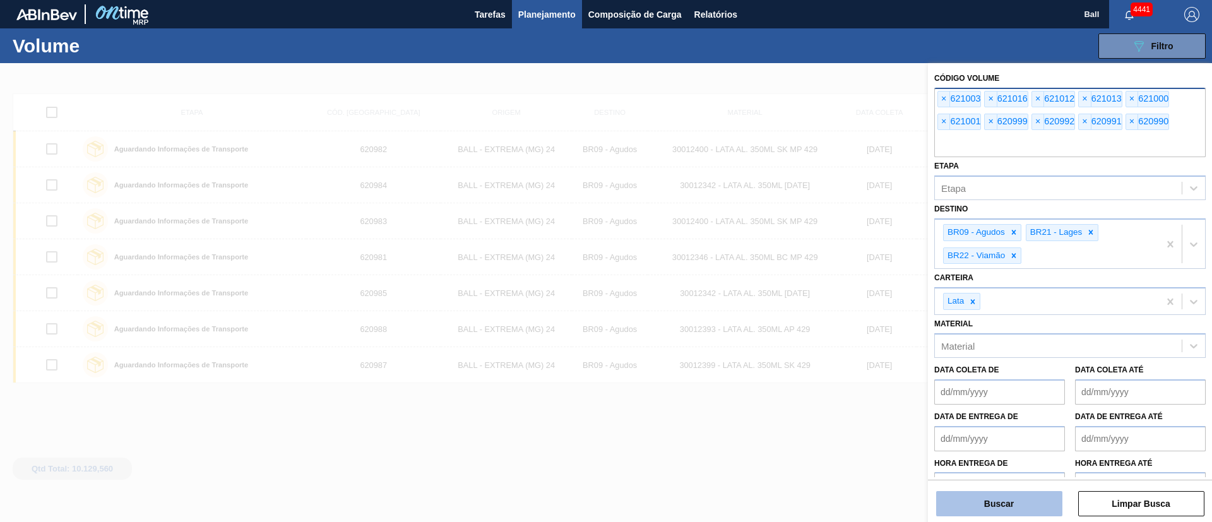
click at [1001, 505] on button "Buscar" at bounding box center [999, 503] width 126 height 25
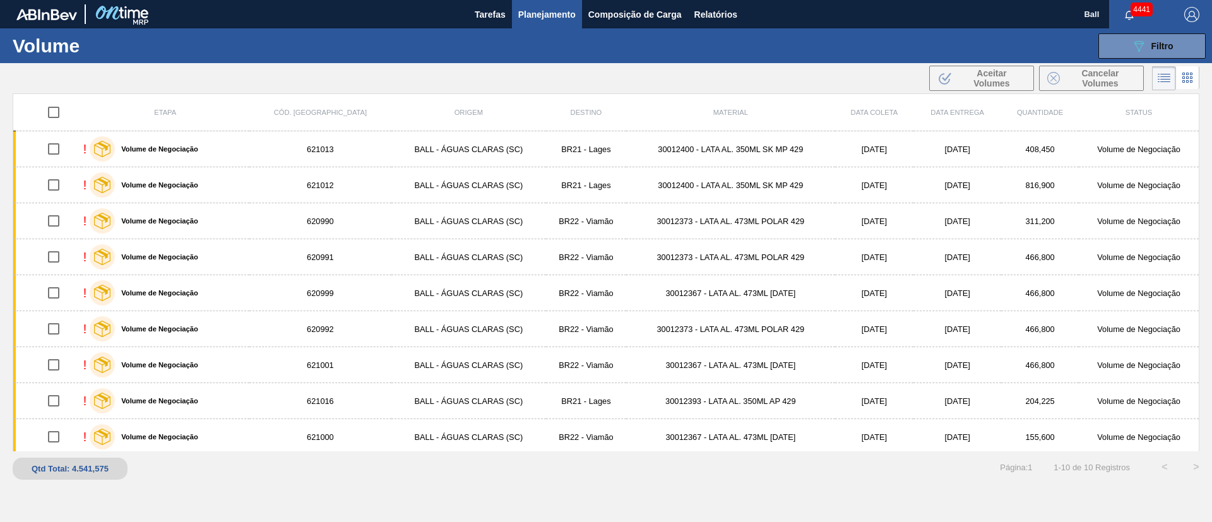
click at [54, 107] on input "checkbox" at bounding box center [53, 112] width 27 height 27
checkbox input "true"
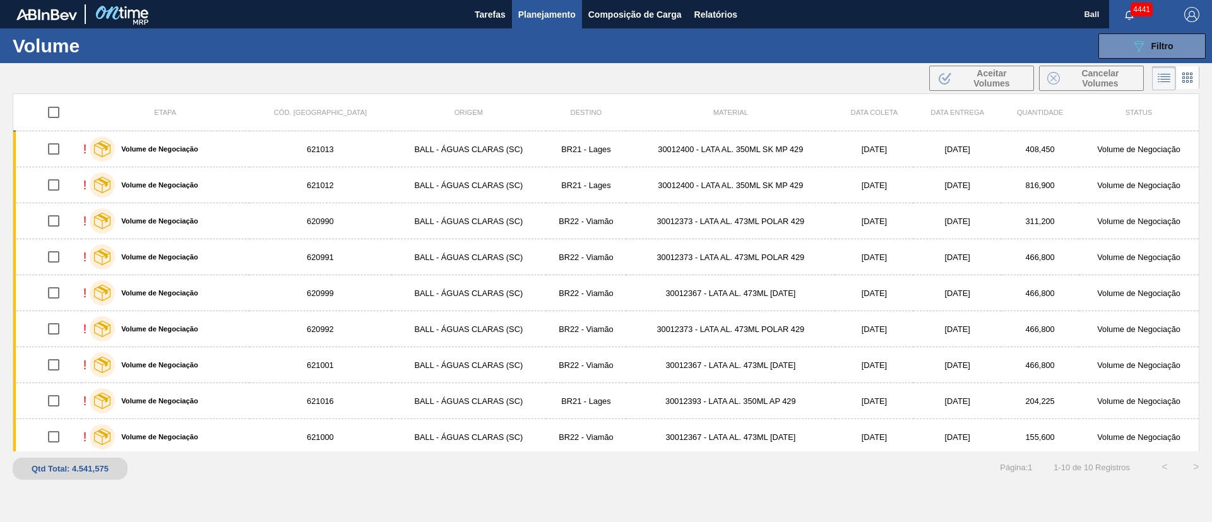
checkbox input "true"
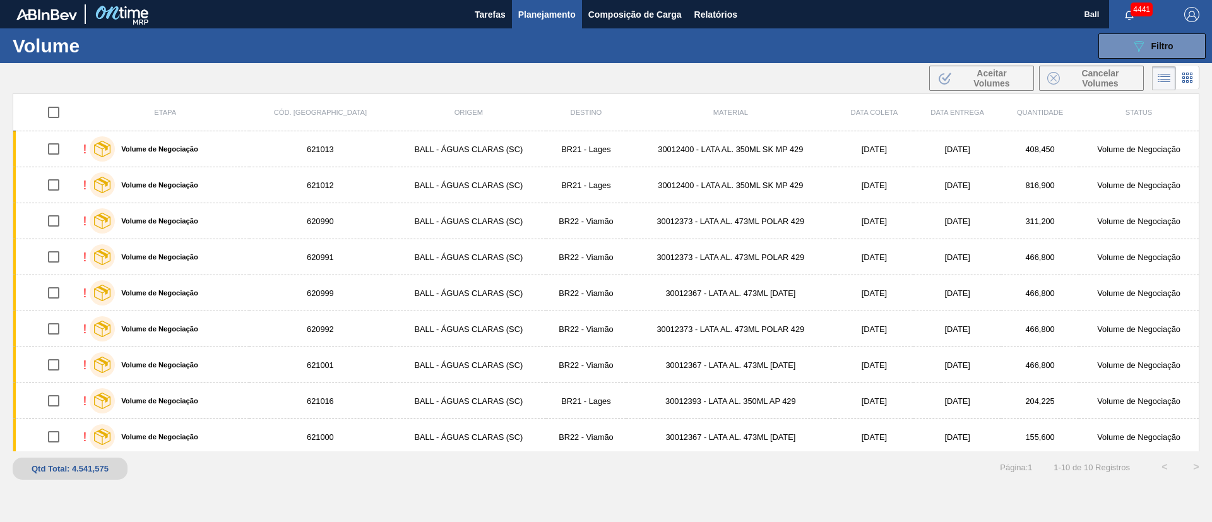
checkbox input "true"
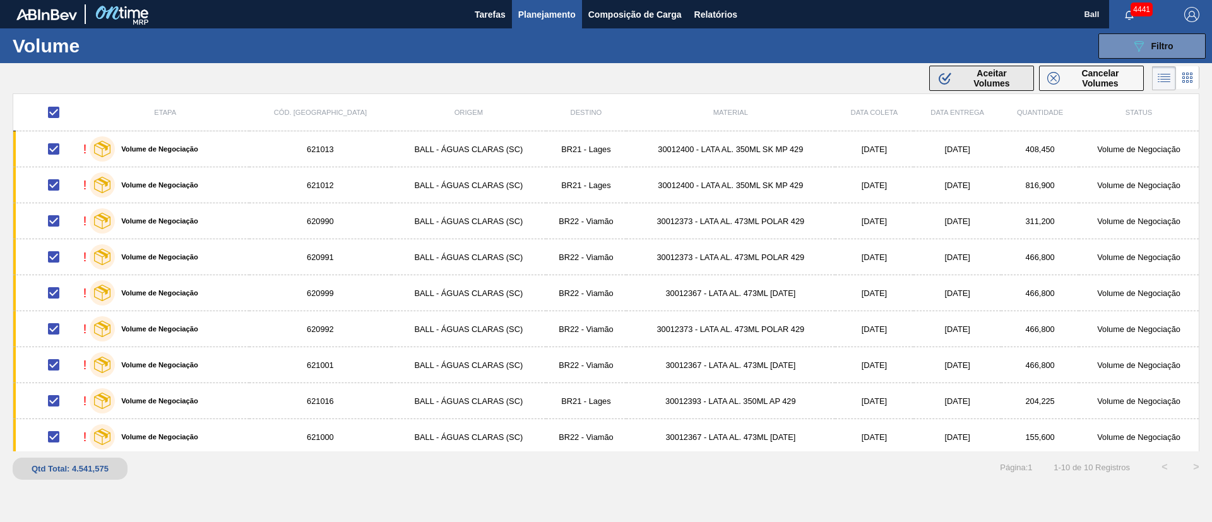
click at [990, 71] on span "Aceitar Volumes" at bounding box center [992, 78] width 68 height 20
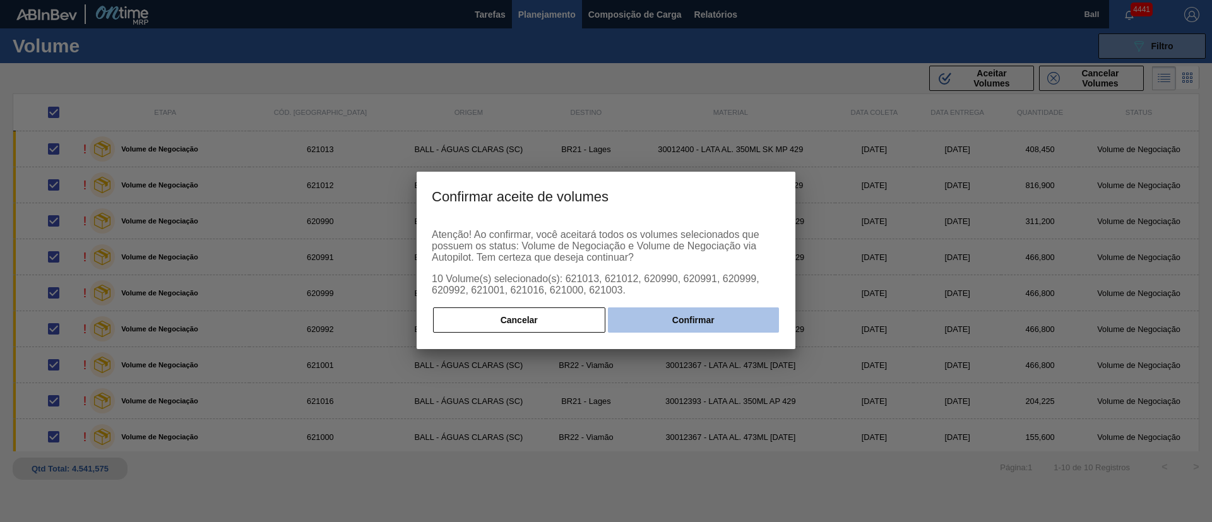
click at [700, 325] on button "Confirmar" at bounding box center [693, 319] width 171 height 25
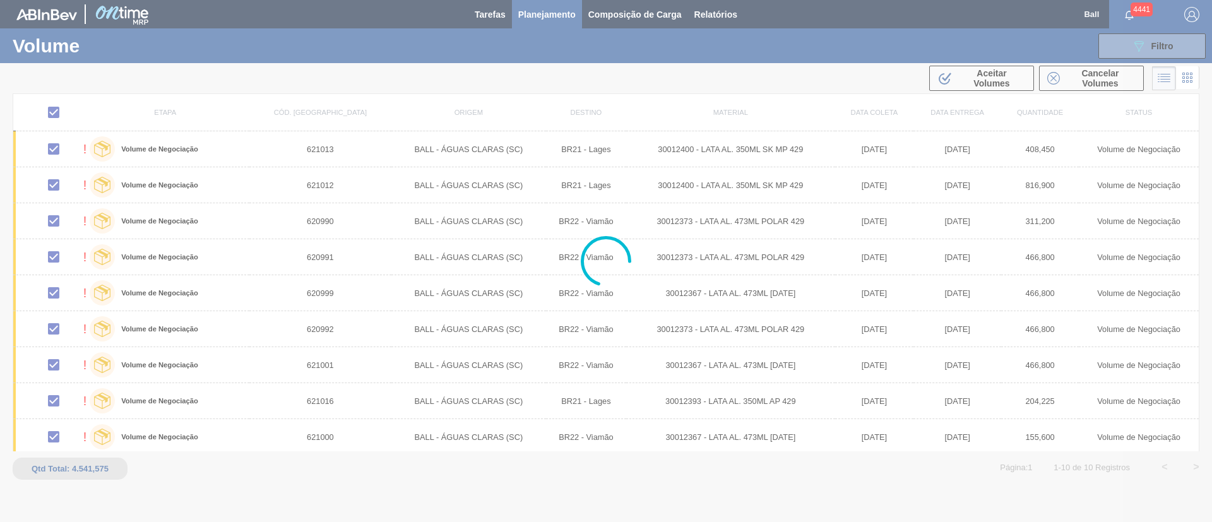
checkbox input "false"
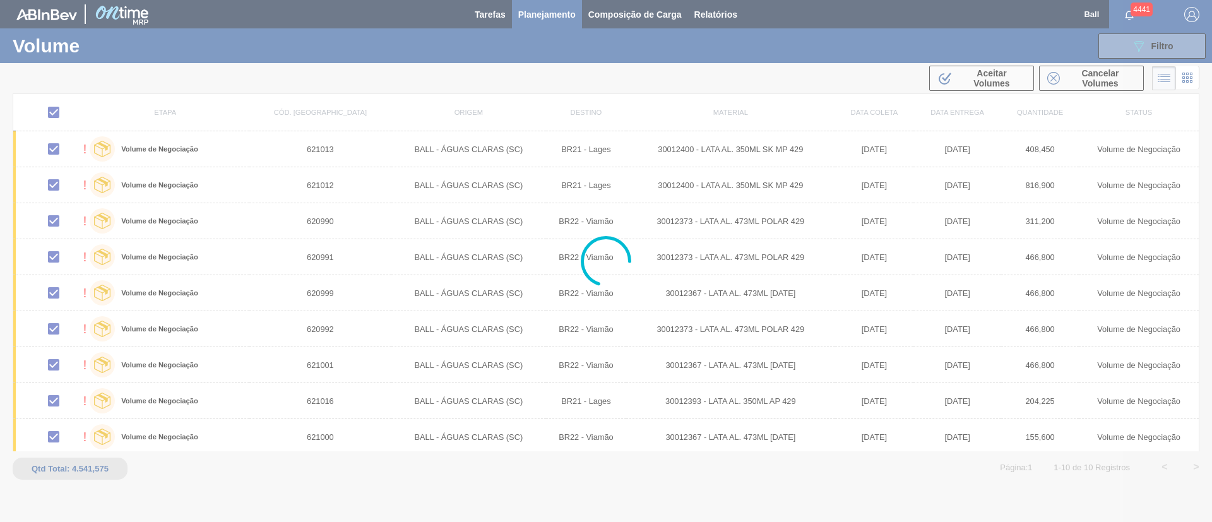
checkbox input "false"
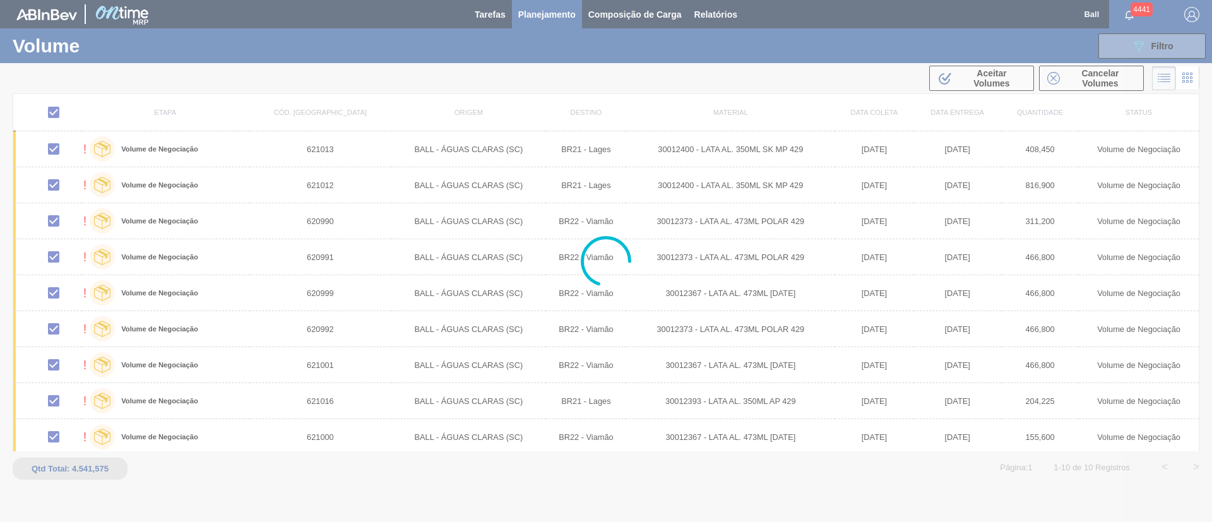
checkbox input "false"
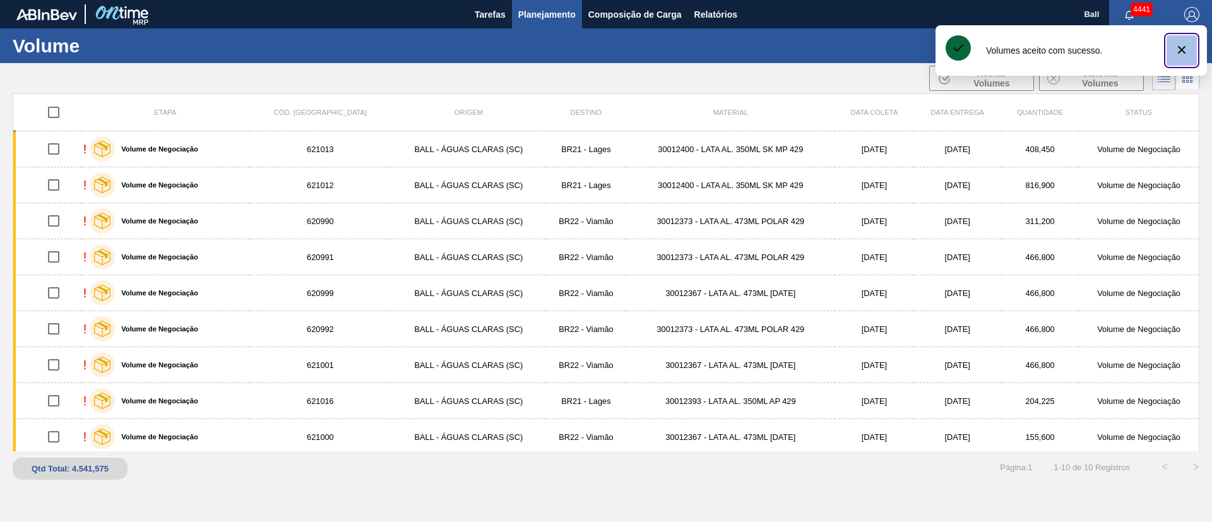
click at [1188, 45] on icon "botão de ícone" at bounding box center [1181, 49] width 15 height 15
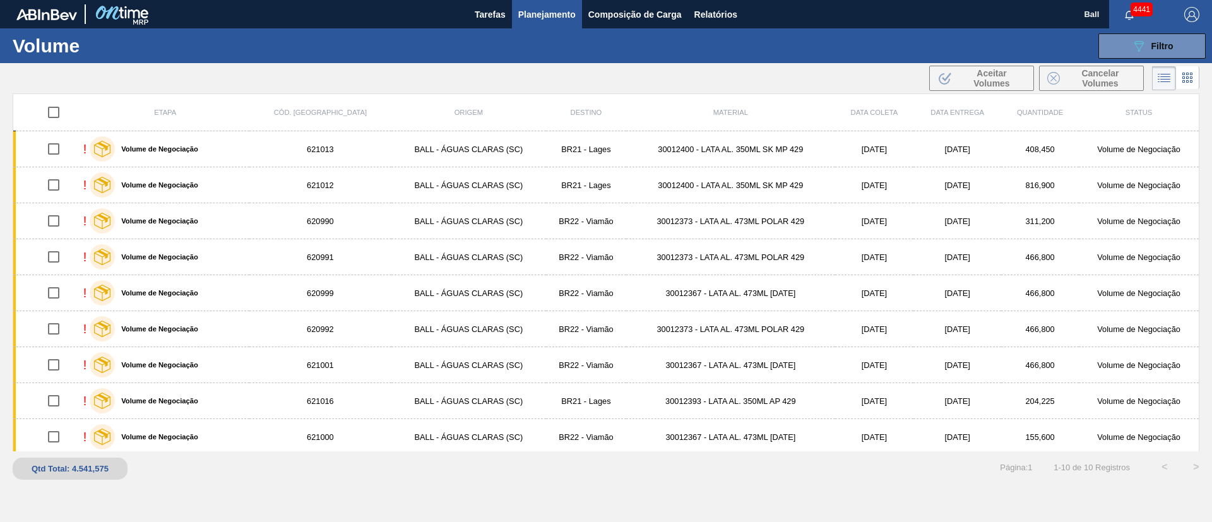
click at [1179, 32] on div "089F7B8B-B2A5-4AFE-B5C0-19BA573D28AC Filtro Código Volume × 621003 × 621016 × 6…" at bounding box center [703, 46] width 1004 height 38
click at [1164, 47] on span "Filtro" at bounding box center [1163, 46] width 22 height 10
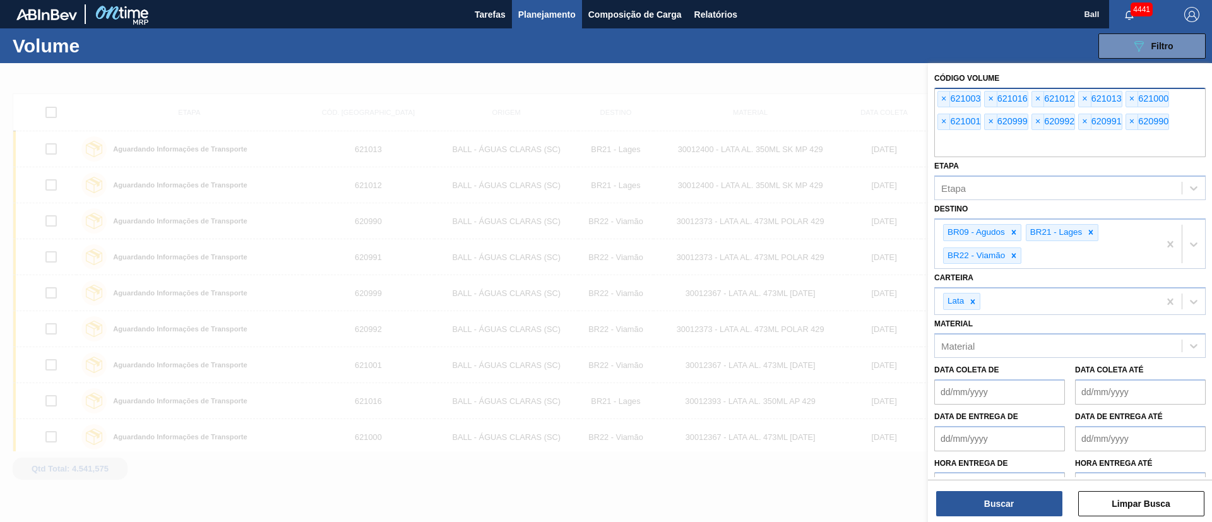
click at [861, 494] on div at bounding box center [606, 324] width 1212 height 522
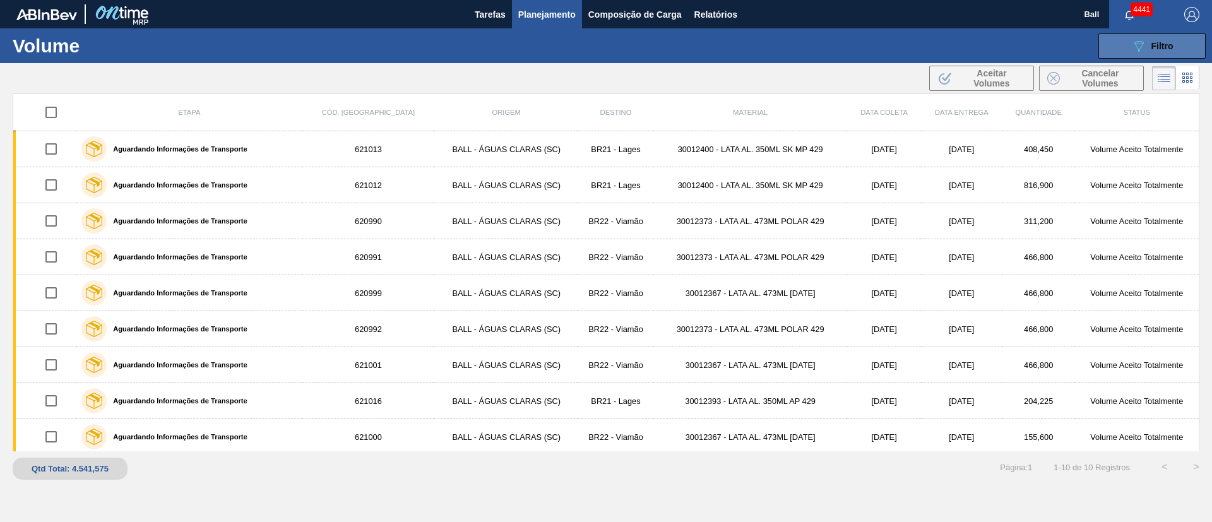
click at [1136, 42] on icon "089F7B8B-B2A5-4AFE-B5C0-19BA573D28AC" at bounding box center [1138, 46] width 15 height 15
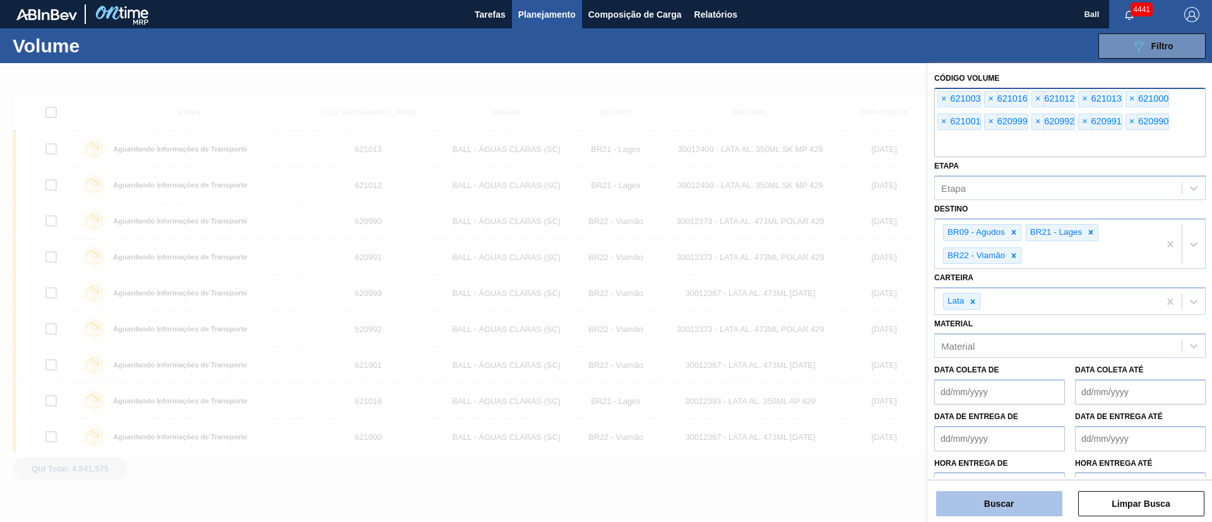
click at [996, 506] on button "Buscar" at bounding box center [999, 503] width 126 height 25
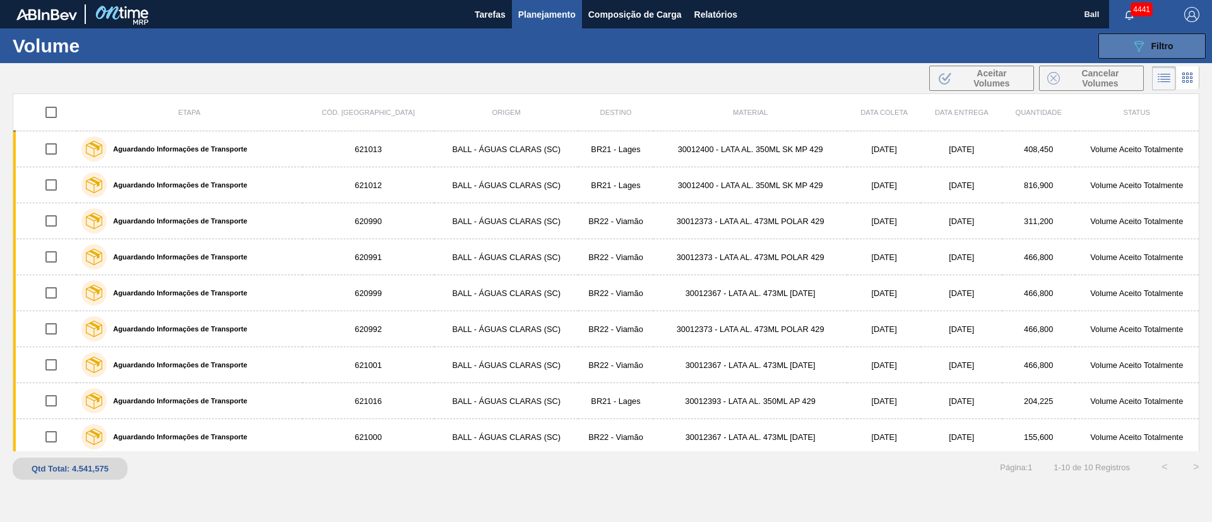
click at [1148, 47] on div "089F7B8B-B2A5-4AFE-B5C0-19BA573D28AC Filtro" at bounding box center [1152, 46] width 42 height 15
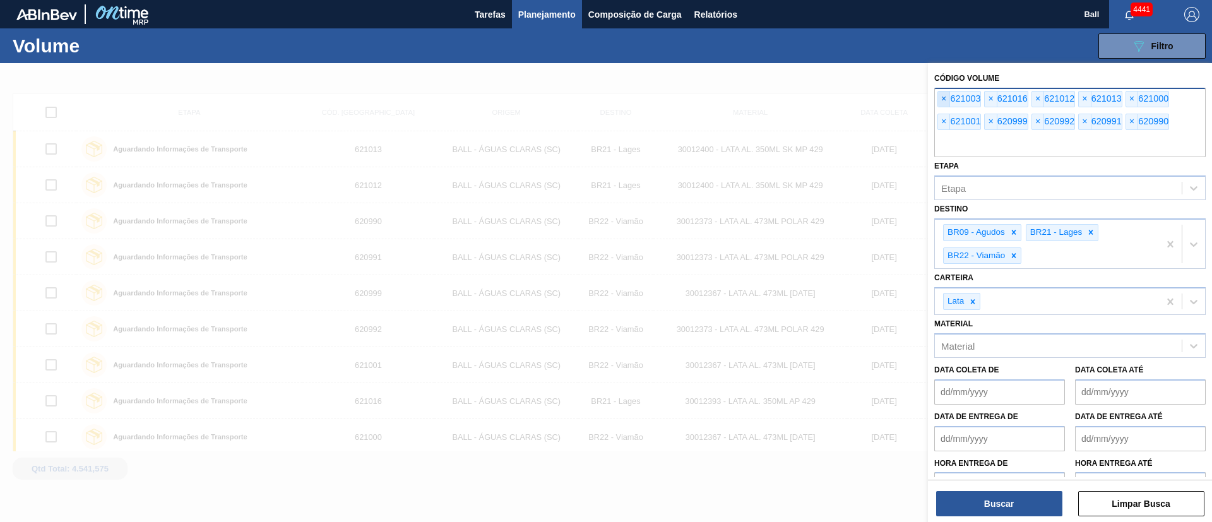
click at [946, 100] on span "×" at bounding box center [944, 99] width 12 height 15
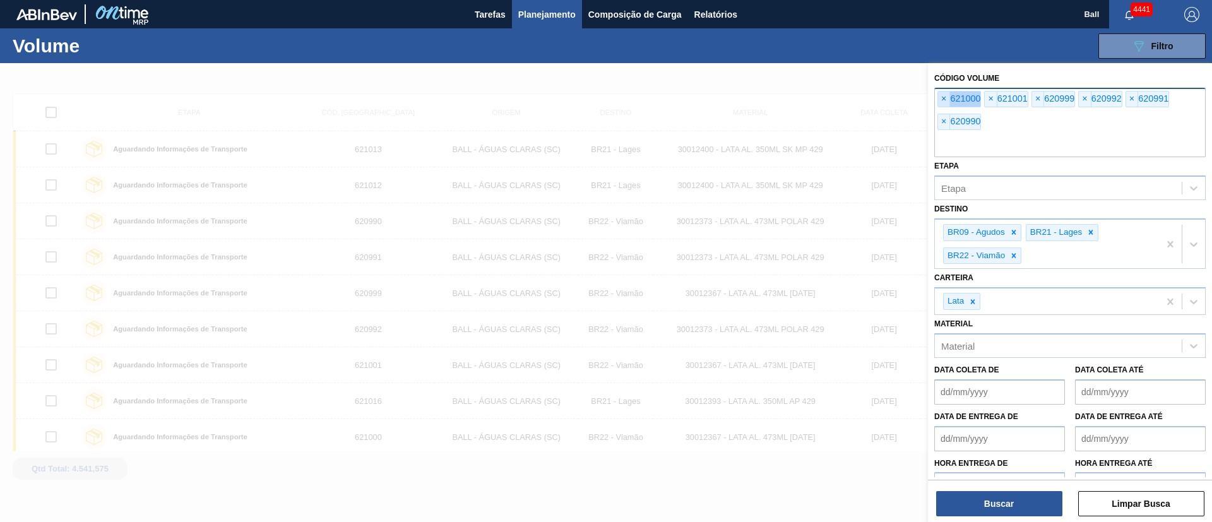
click at [946, 100] on span "×" at bounding box center [944, 99] width 12 height 15
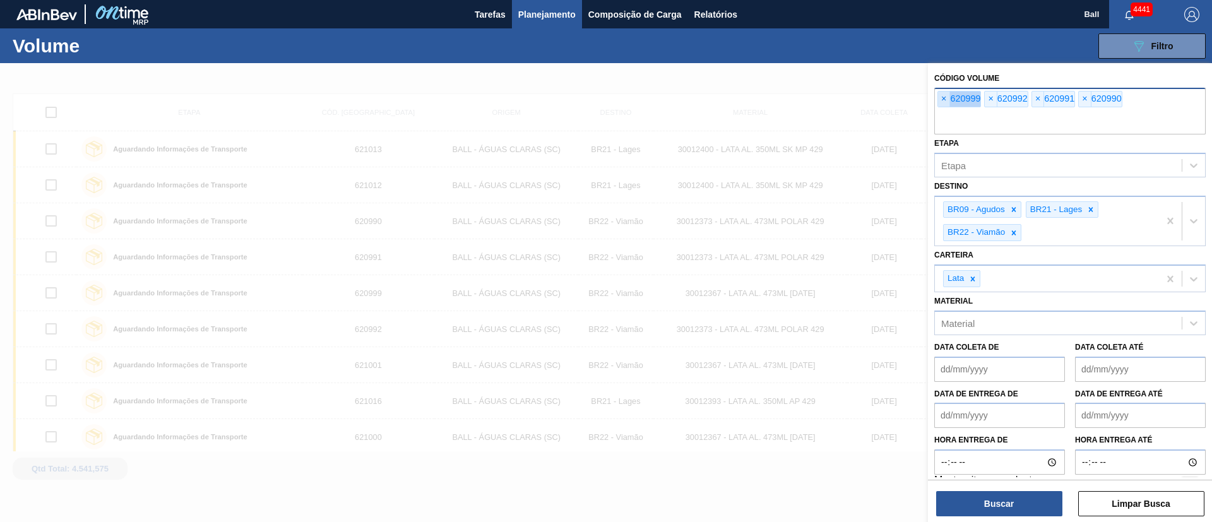
click at [946, 100] on span "×" at bounding box center [944, 99] width 12 height 15
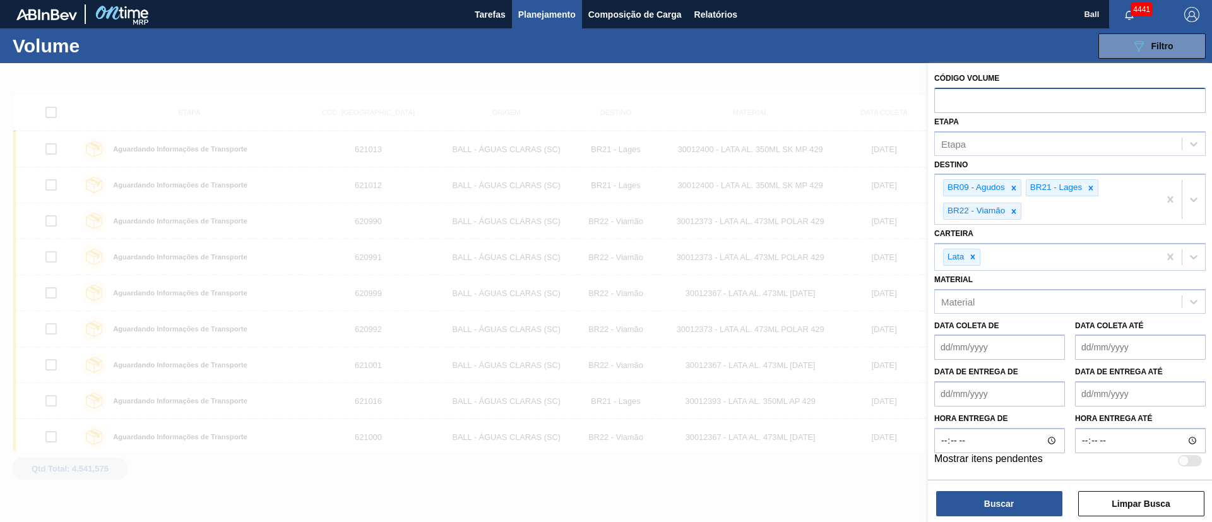
click at [946, 100] on input "text" at bounding box center [1069, 100] width 271 height 24
click at [958, 143] on div "Etapa" at bounding box center [953, 143] width 25 height 11
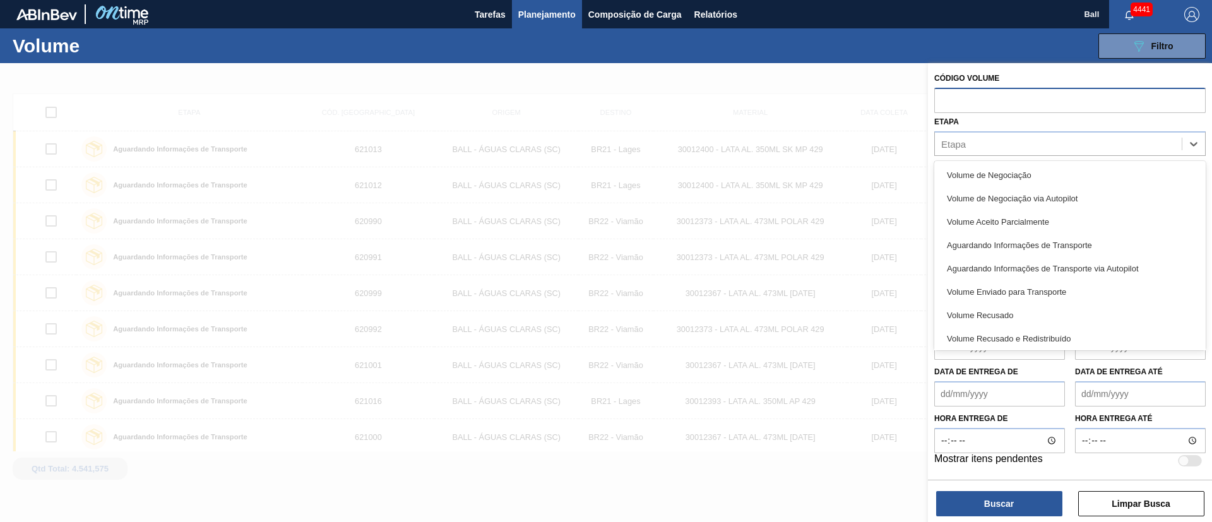
click at [984, 175] on div "Volume de Negociação" at bounding box center [1069, 175] width 271 height 23
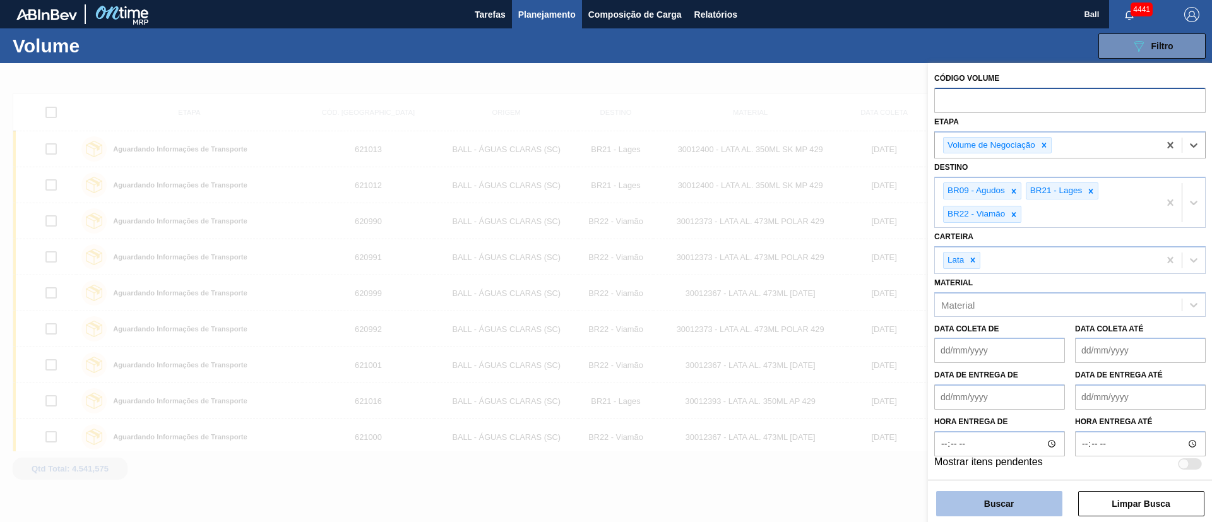
click at [964, 502] on button "Buscar" at bounding box center [999, 503] width 126 height 25
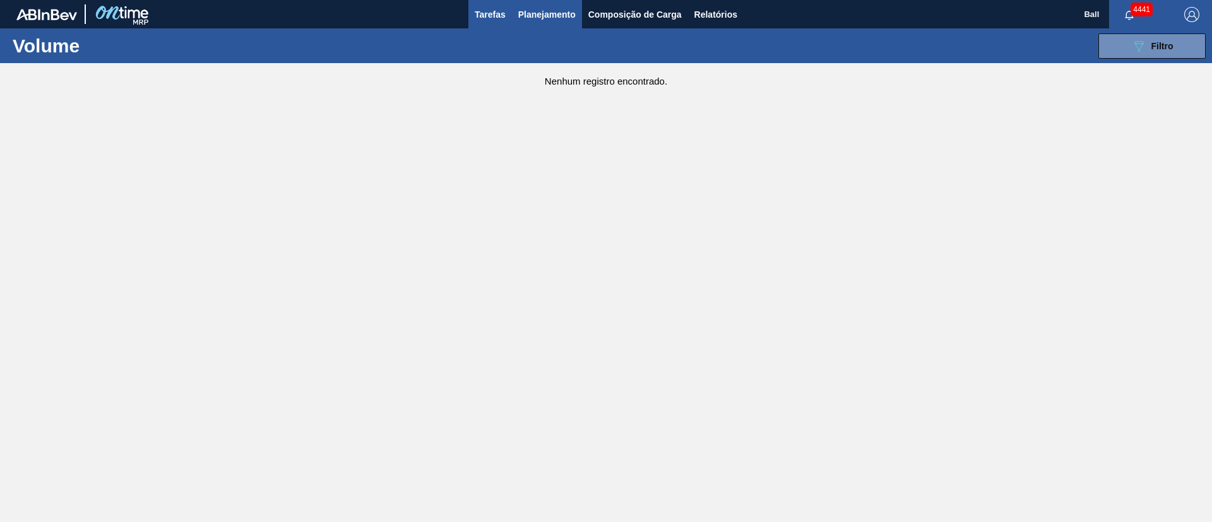
click at [500, 17] on span "Tarefas" at bounding box center [490, 14] width 31 height 15
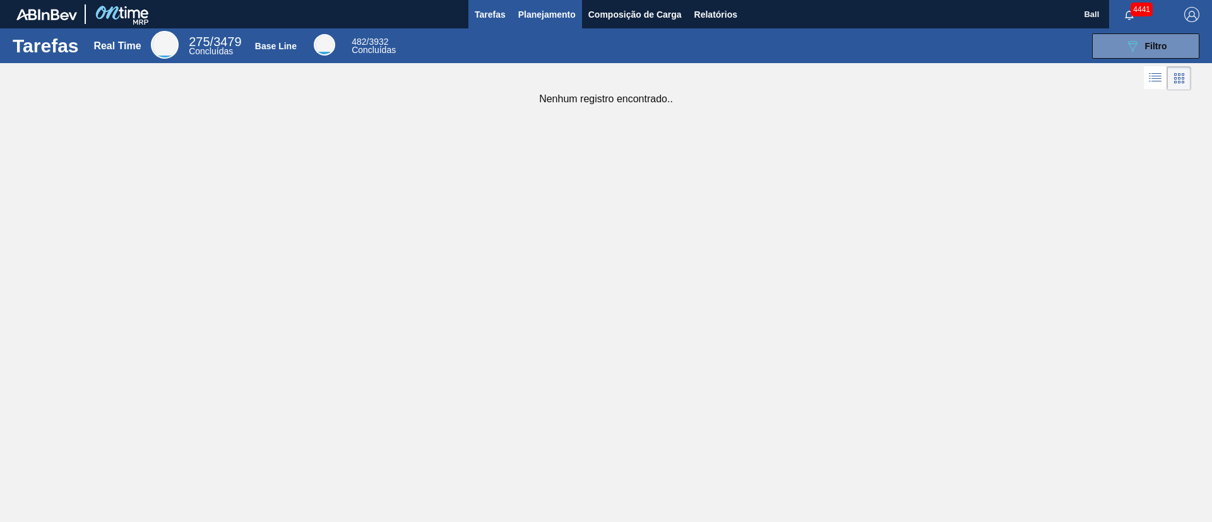
click at [567, 18] on span "Planejamento" at bounding box center [546, 14] width 57 height 15
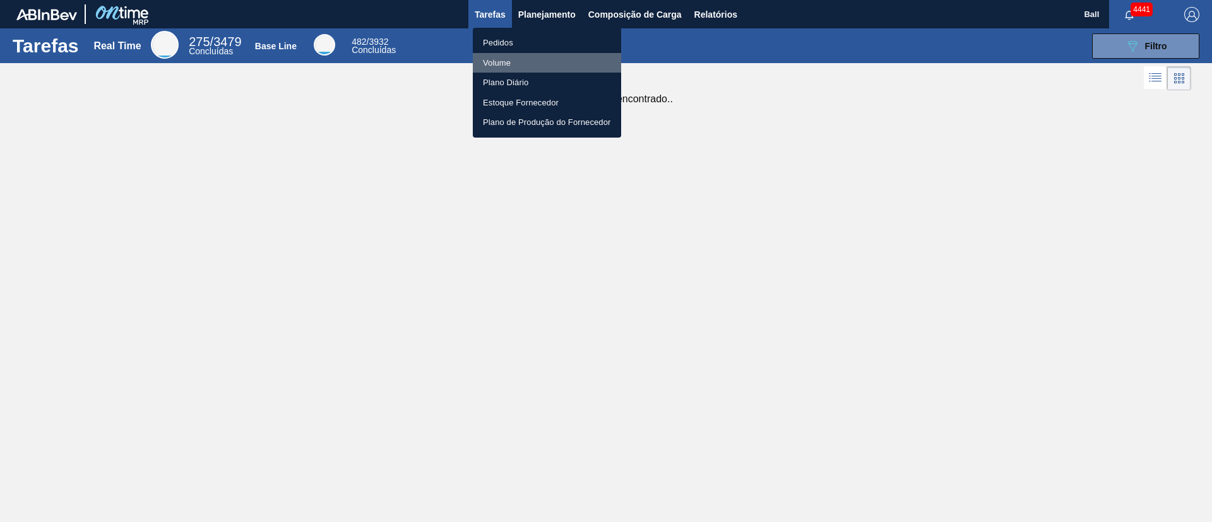
click at [491, 57] on li "Volume" at bounding box center [547, 63] width 148 height 20
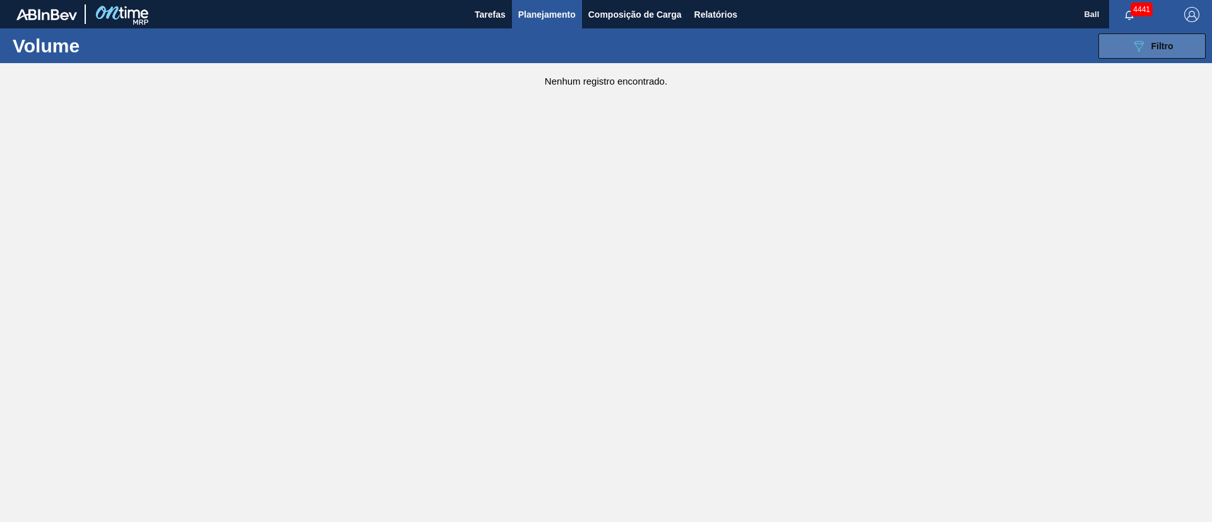
click at [1151, 50] on div "089F7B8B-B2A5-4AFE-B5C0-19BA573D28AC Filtro" at bounding box center [1152, 46] width 42 height 15
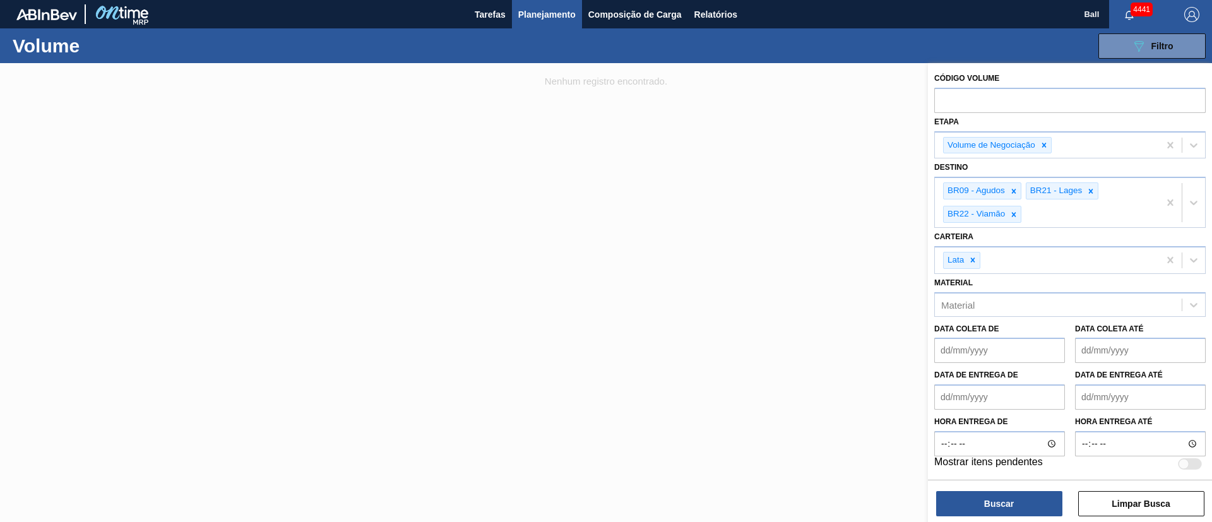
click at [781, 148] on div at bounding box center [606, 324] width 1212 height 522
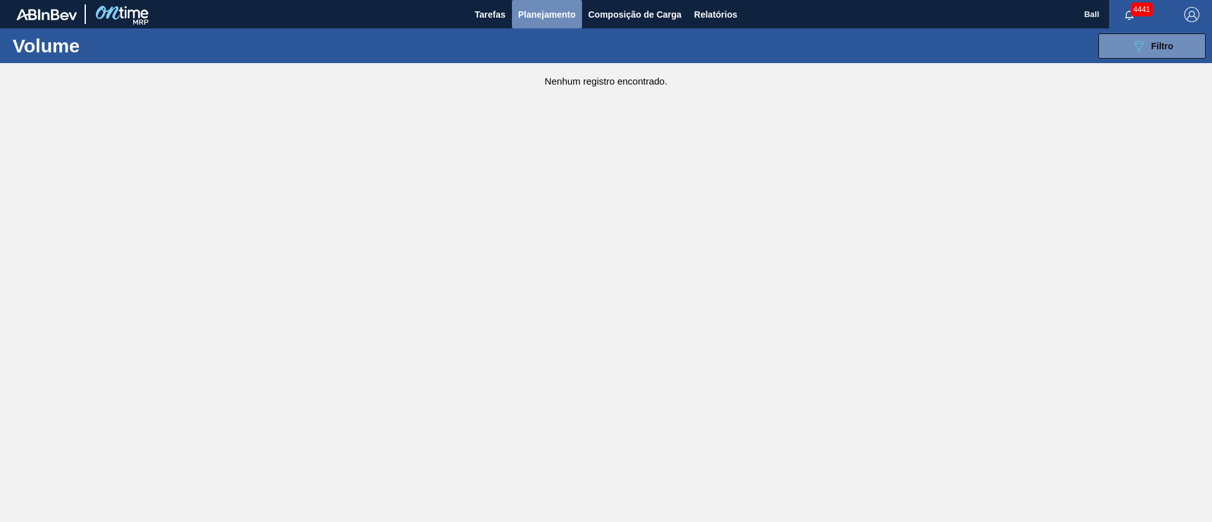
click at [530, 16] on span "Planejamento" at bounding box center [546, 14] width 57 height 15
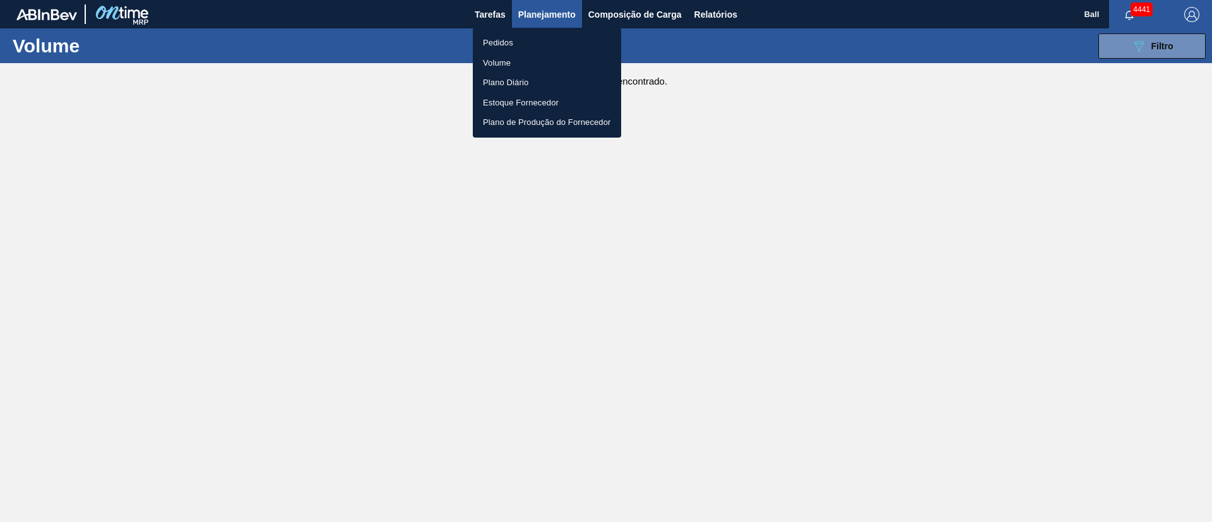
click at [1116, 44] on div at bounding box center [606, 261] width 1212 height 522
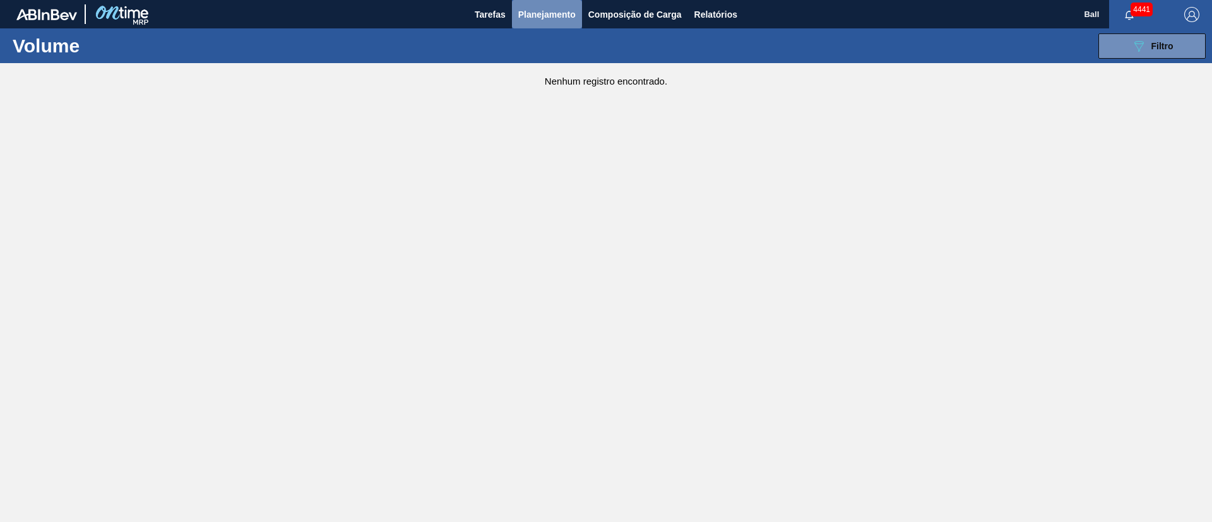
click at [523, 16] on span "Planejamento" at bounding box center [546, 14] width 57 height 15
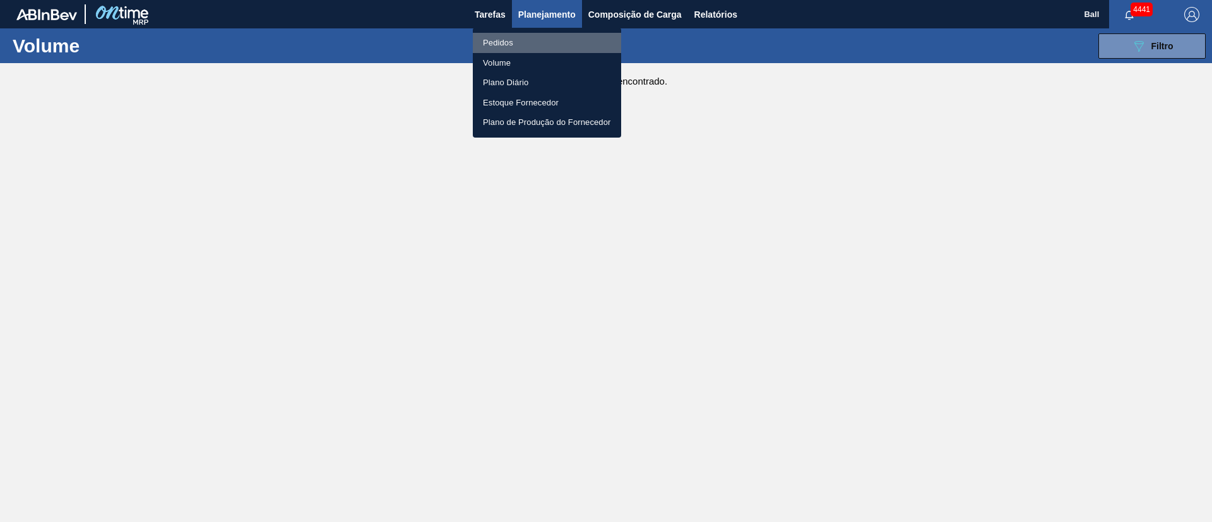
click at [504, 37] on li "Pedidos" at bounding box center [547, 43] width 148 height 20
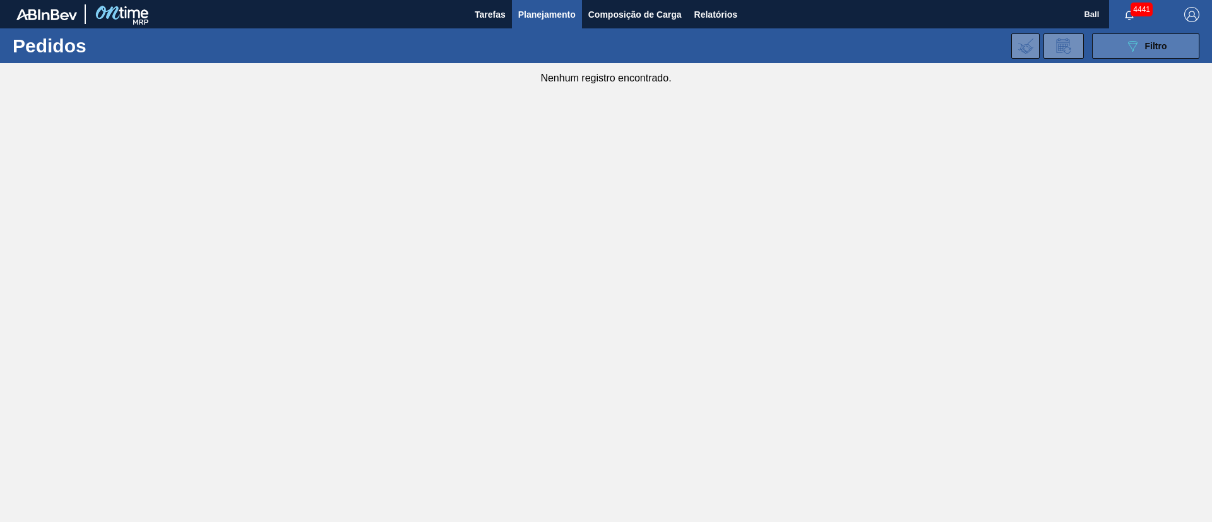
click at [1136, 47] on icon "089F7B8B-B2A5-4AFE-B5C0-19BA573D28AC" at bounding box center [1132, 46] width 15 height 15
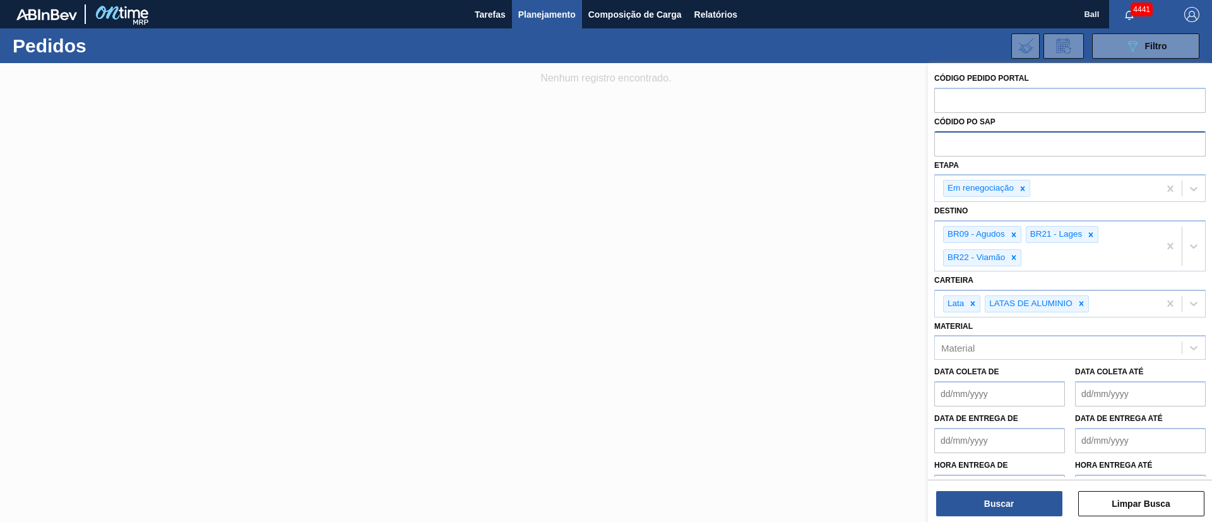
click at [967, 145] on input "text" at bounding box center [1069, 143] width 271 height 24
paste input "text"
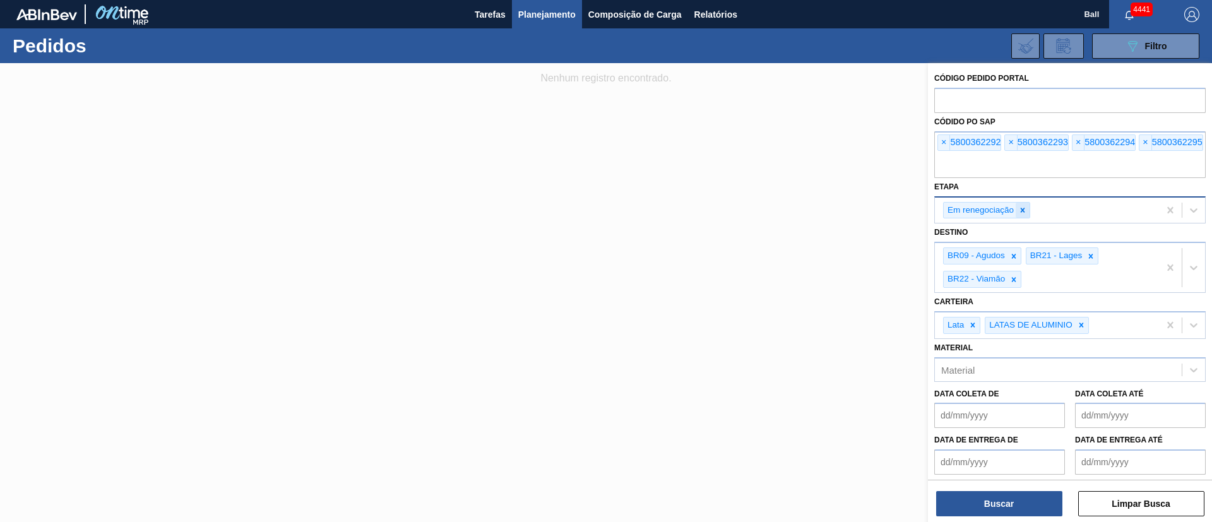
click at [1016, 215] on div at bounding box center [1023, 211] width 14 height 16
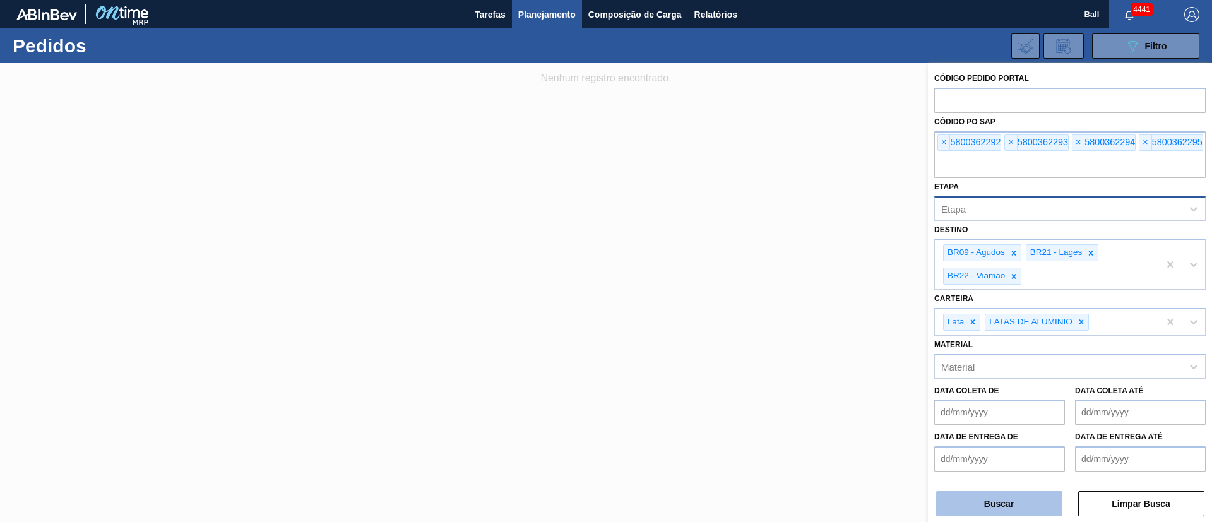
click at [986, 507] on button "Buscar" at bounding box center [999, 503] width 126 height 25
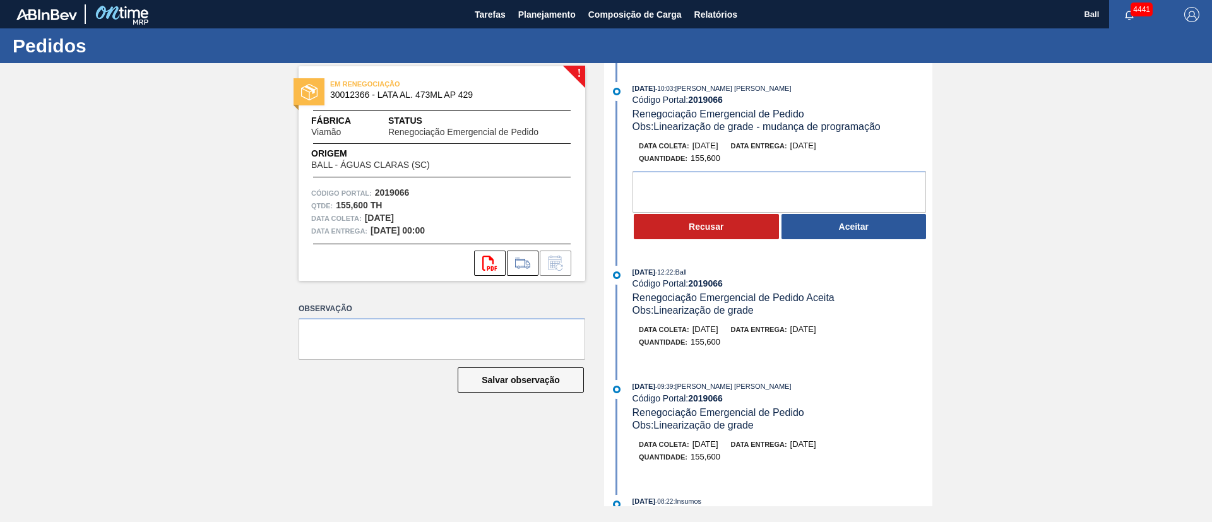
drag, startPoint x: 862, startPoint y: 228, endPoint x: 856, endPoint y: 213, distance: 16.2
click at [862, 228] on button "Aceitar" at bounding box center [854, 226] width 145 height 25
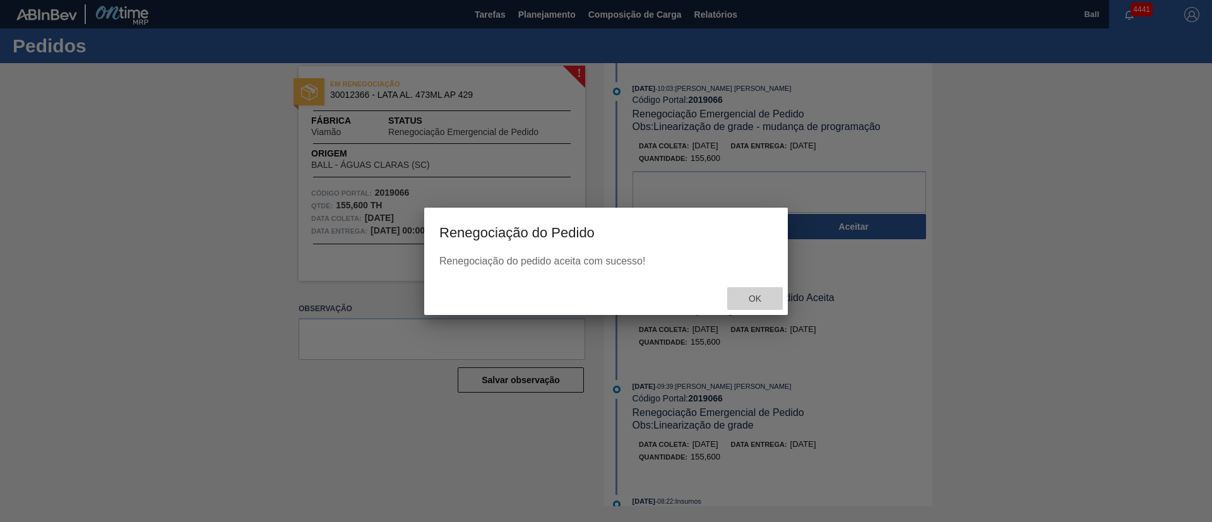
click at [758, 295] on span "Ok" at bounding box center [755, 299] width 33 height 10
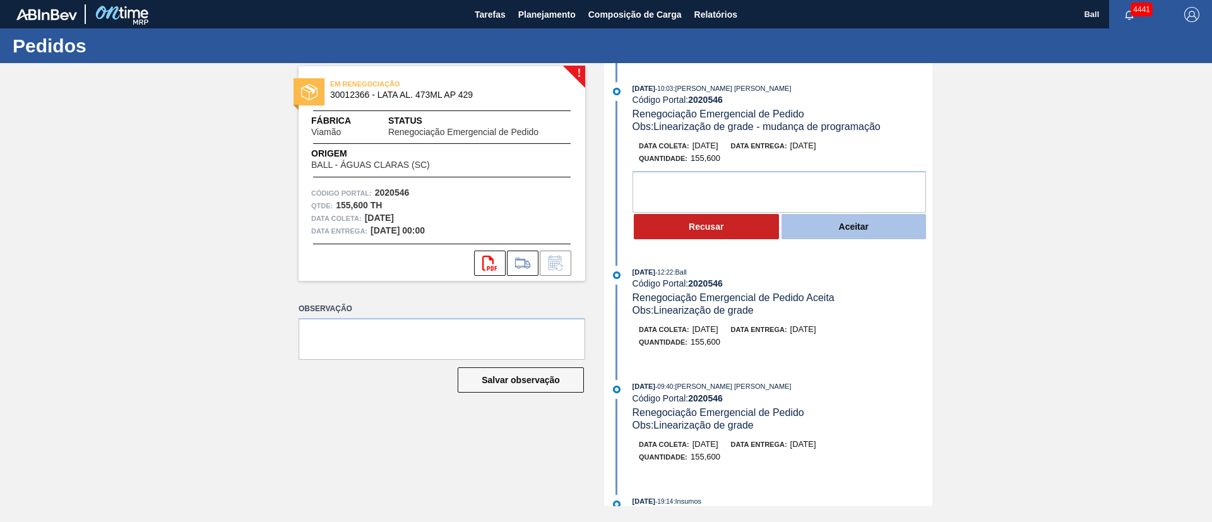
click at [842, 224] on button "Aceitar" at bounding box center [854, 226] width 145 height 25
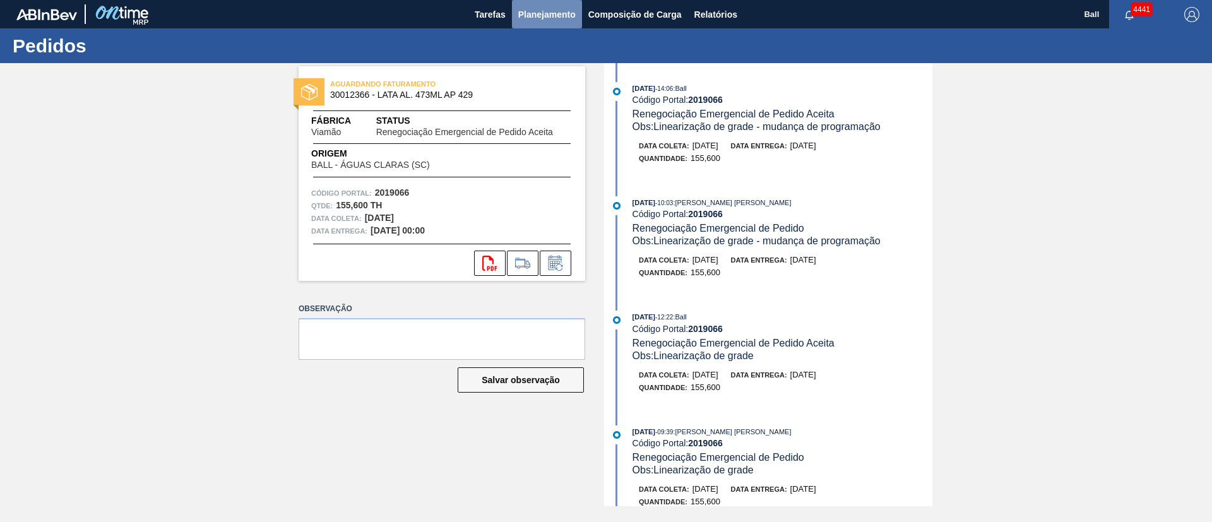
click at [545, 11] on span "Planejamento" at bounding box center [546, 14] width 57 height 15
